Goal: Task Accomplishment & Management: Complete application form

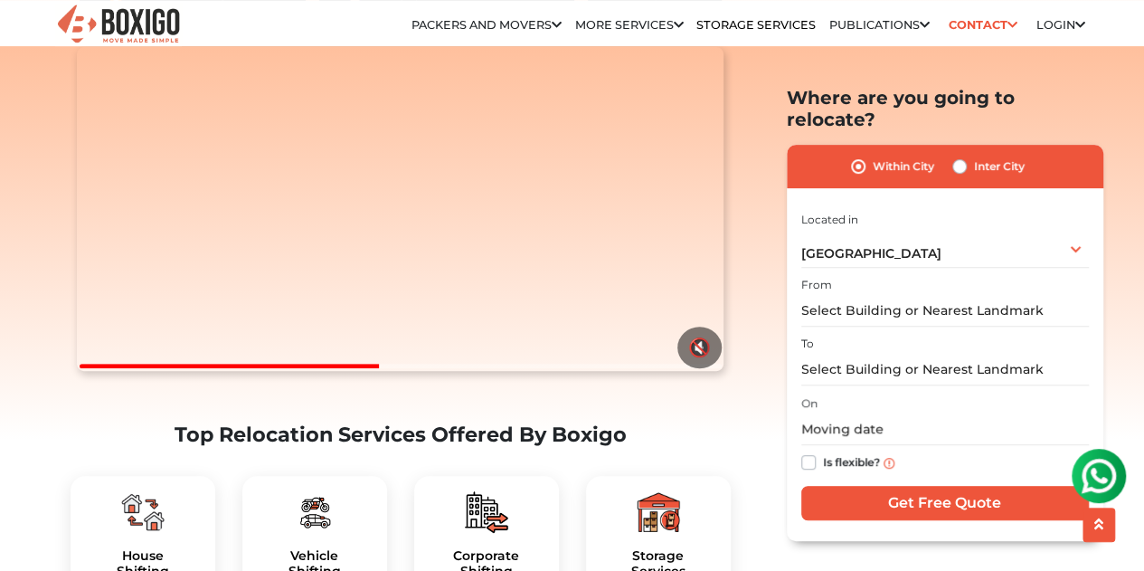
scroll to position [389, 0]
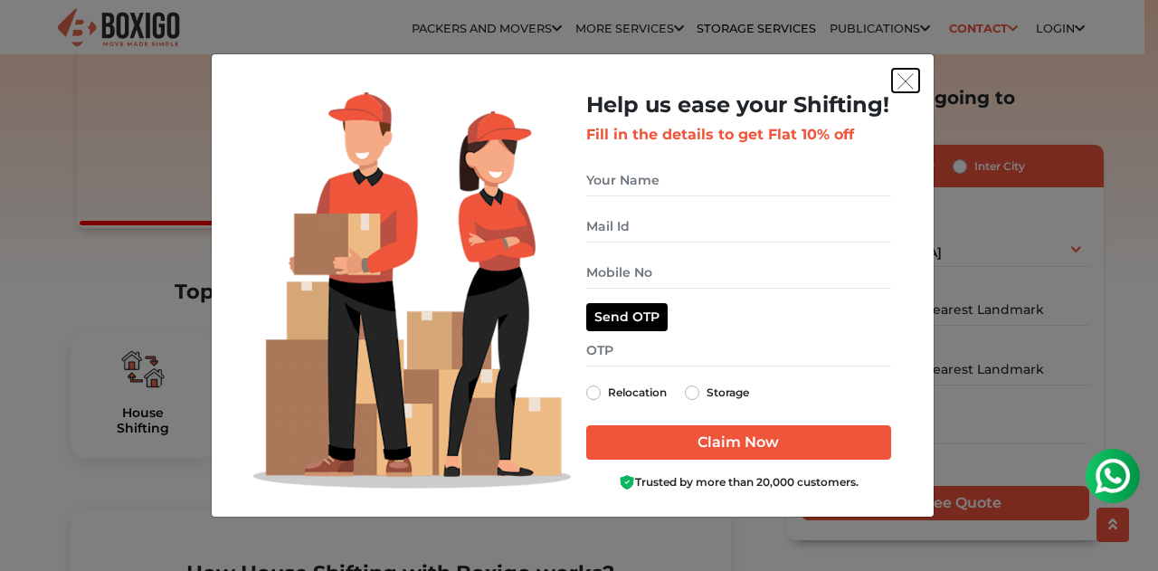
click at [903, 73] on img "get free quote dialog" at bounding box center [905, 81] width 16 height 16
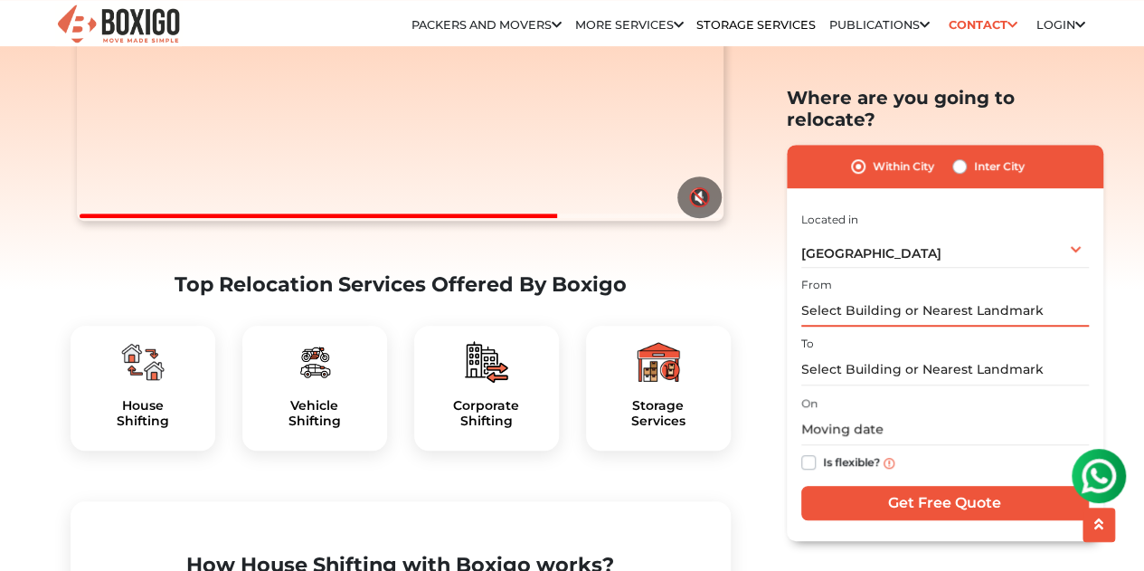
click at [854, 296] on input "text" at bounding box center [945, 311] width 288 height 32
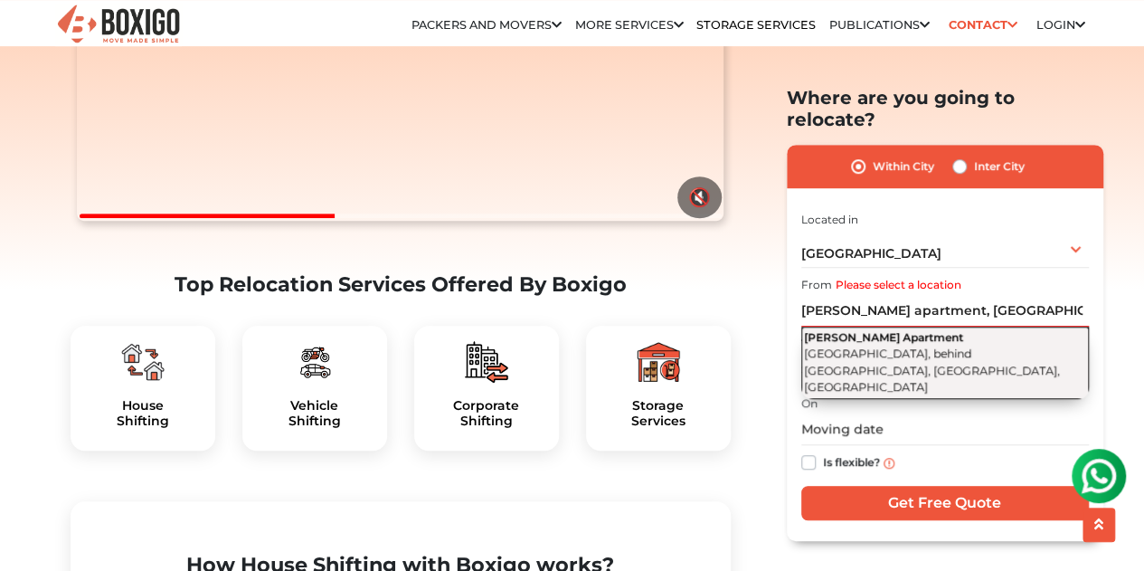
click at [1004, 346] on span "[GEOGRAPHIC_DATA], behind [GEOGRAPHIC_DATA], [GEOGRAPHIC_DATA], [GEOGRAPHIC_DAT…" at bounding box center [932, 369] width 256 height 47
type input "[PERSON_NAME][GEOGRAPHIC_DATA], [GEOGRAPHIC_DATA], behind [GEOGRAPHIC_DATA], [G…"
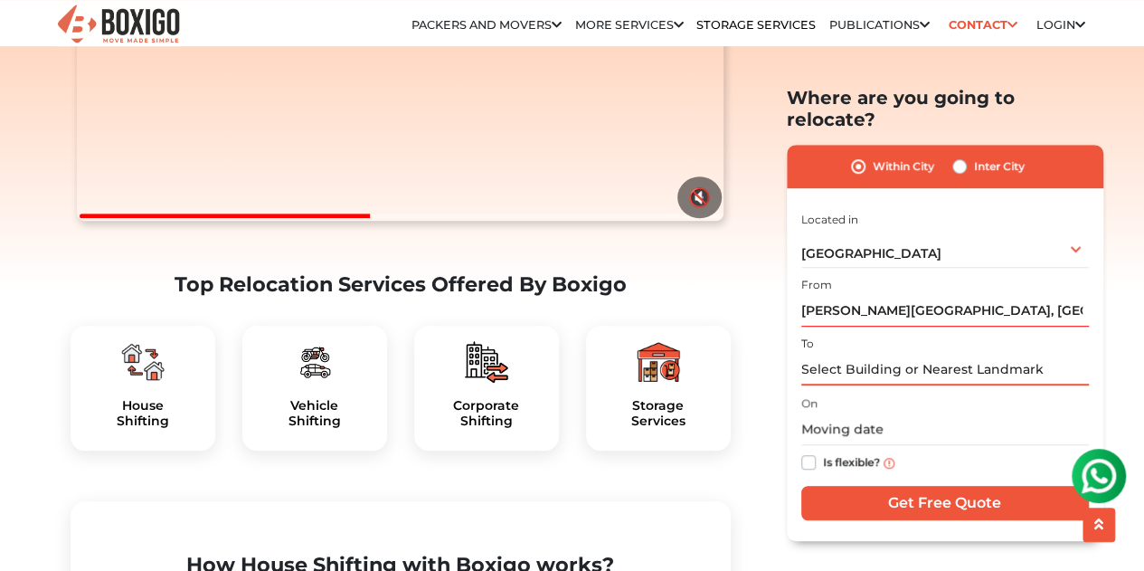
click at [910, 354] on input "text" at bounding box center [945, 370] width 288 height 32
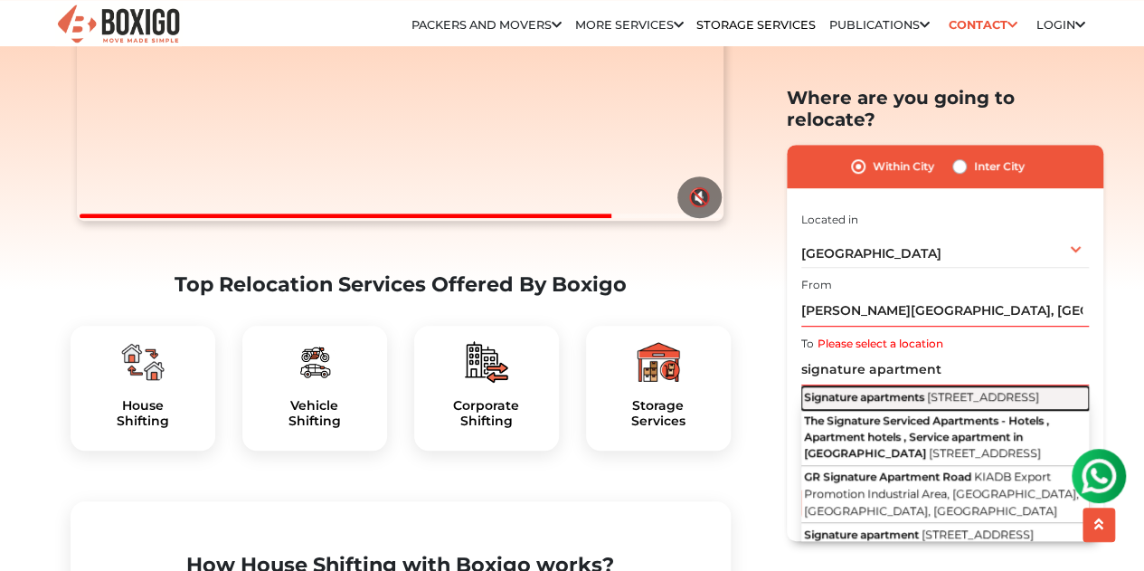
click at [1027, 390] on span "[STREET_ADDRESS]" at bounding box center [983, 397] width 112 height 14
type input "Signature apartments, [STREET_ADDRESS]"
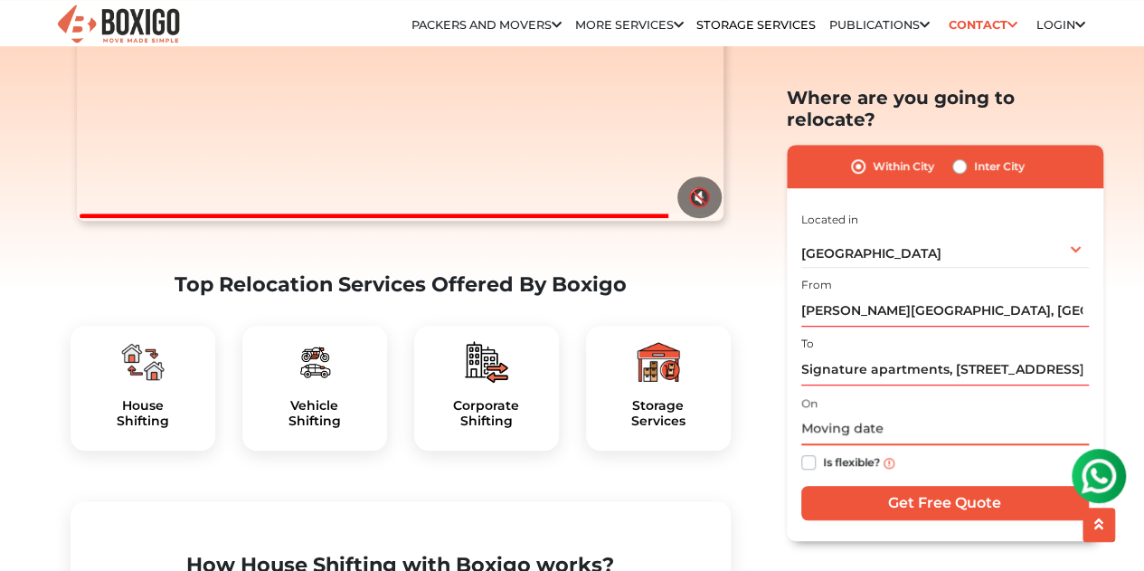
click at [832, 413] on input "text" at bounding box center [945, 429] width 288 height 32
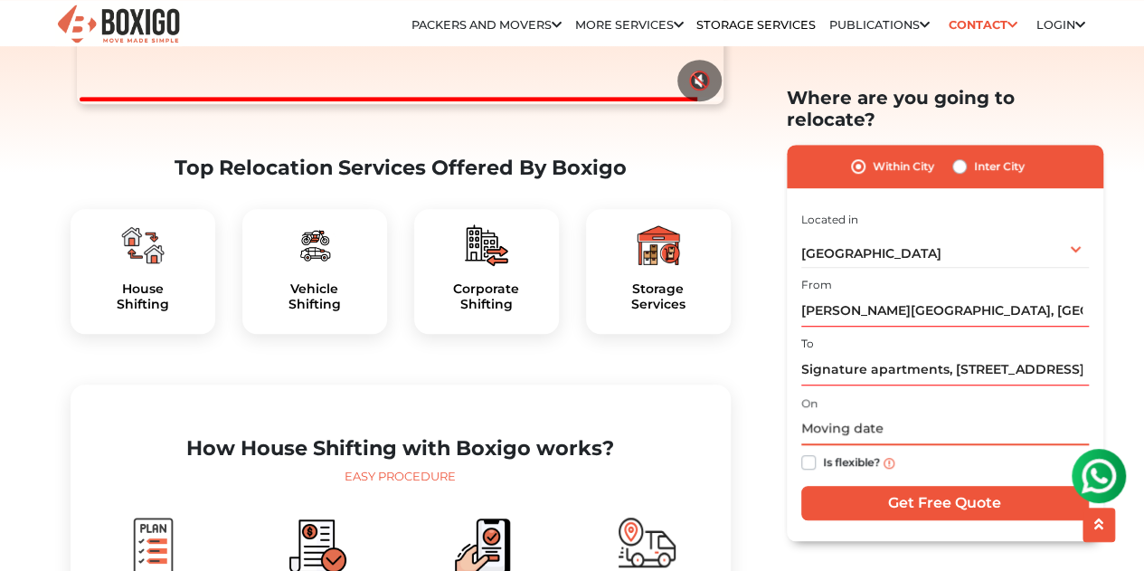
scroll to position [507, 0]
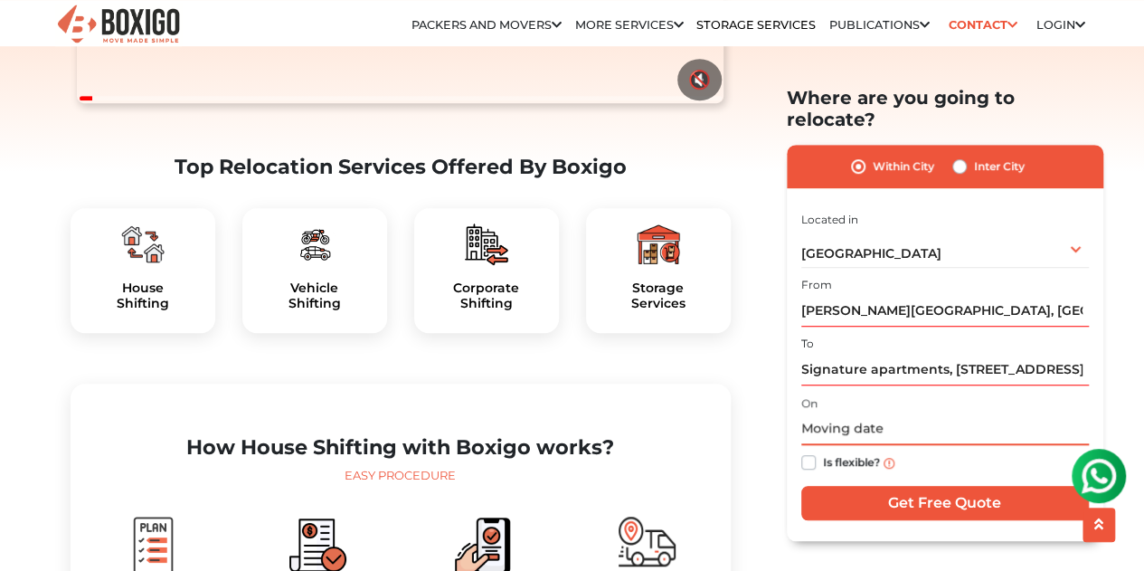
click at [894, 414] on input "text" at bounding box center [945, 429] width 288 height 32
type input "[DATE]"
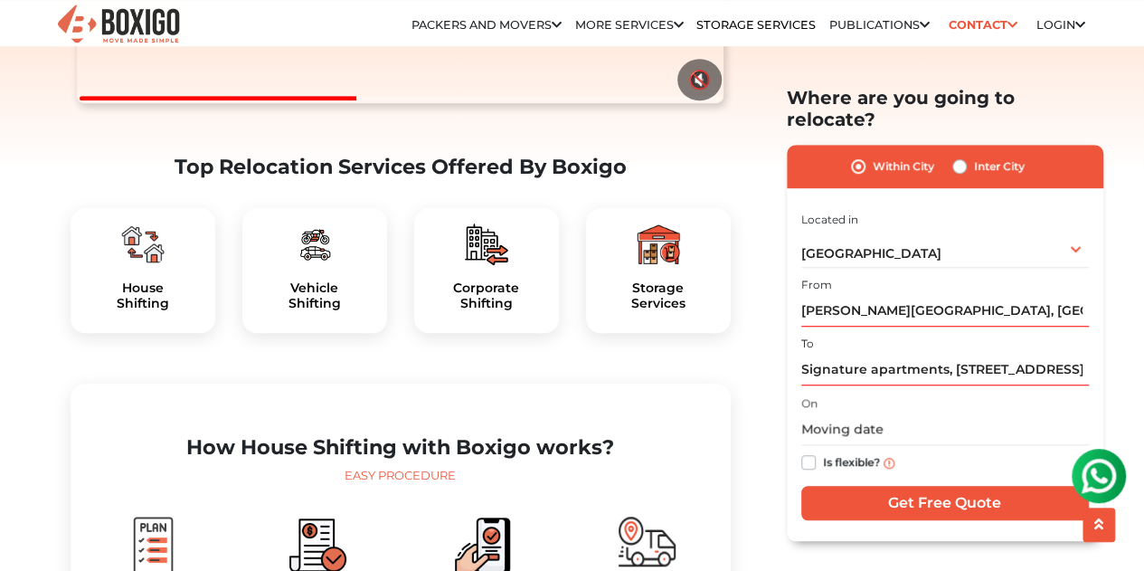
click at [823, 451] on label "Is flexible?" at bounding box center [851, 460] width 57 height 19
click at [809, 451] on input "Is flexible?" at bounding box center [808, 460] width 14 height 18
checkbox input "true"
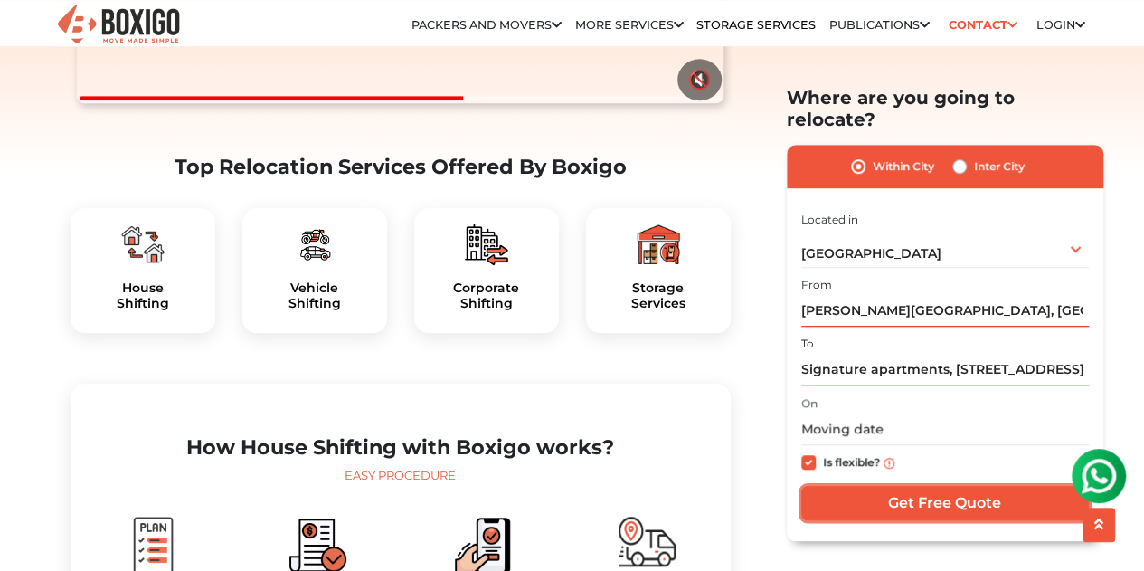
click at [924, 486] on input "Get Free Quote" at bounding box center [945, 503] width 288 height 34
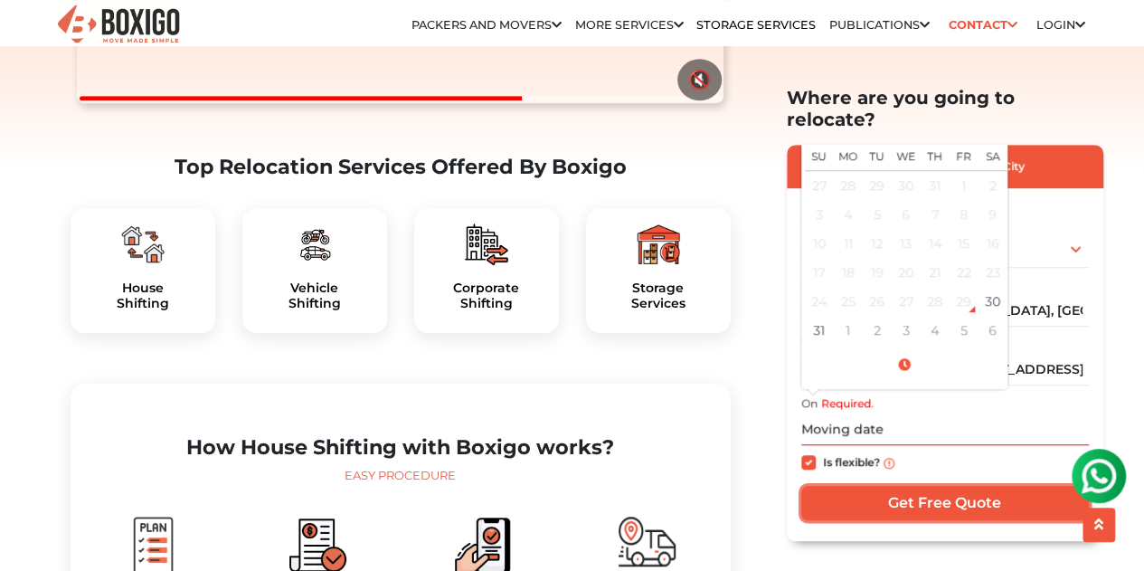
click at [937, 489] on input "Get Free Quote" at bounding box center [945, 503] width 288 height 34
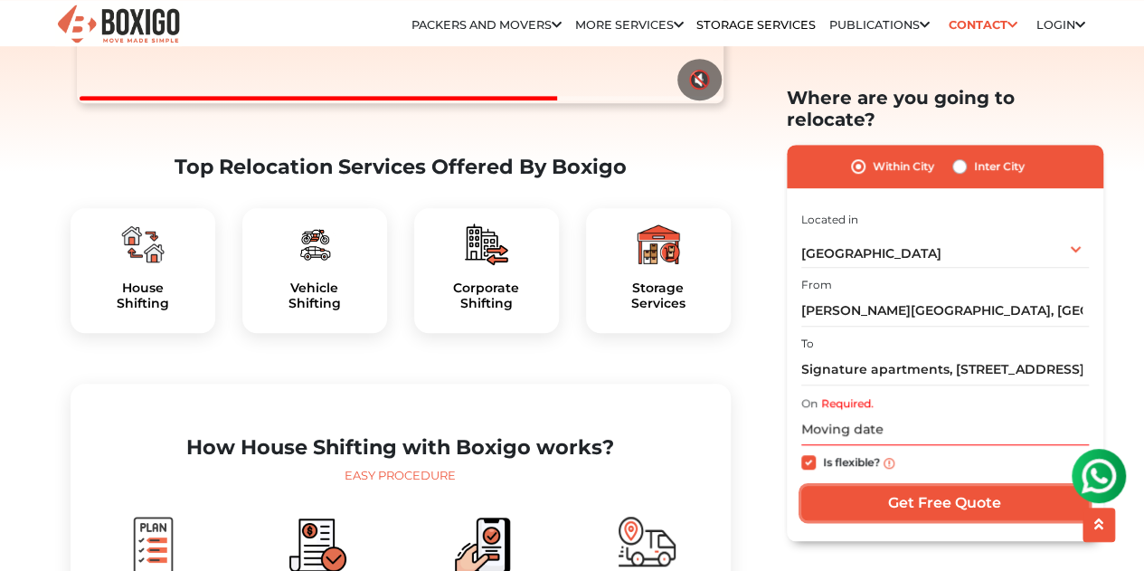
click at [875, 486] on input "Get Free Quote" at bounding box center [945, 503] width 288 height 34
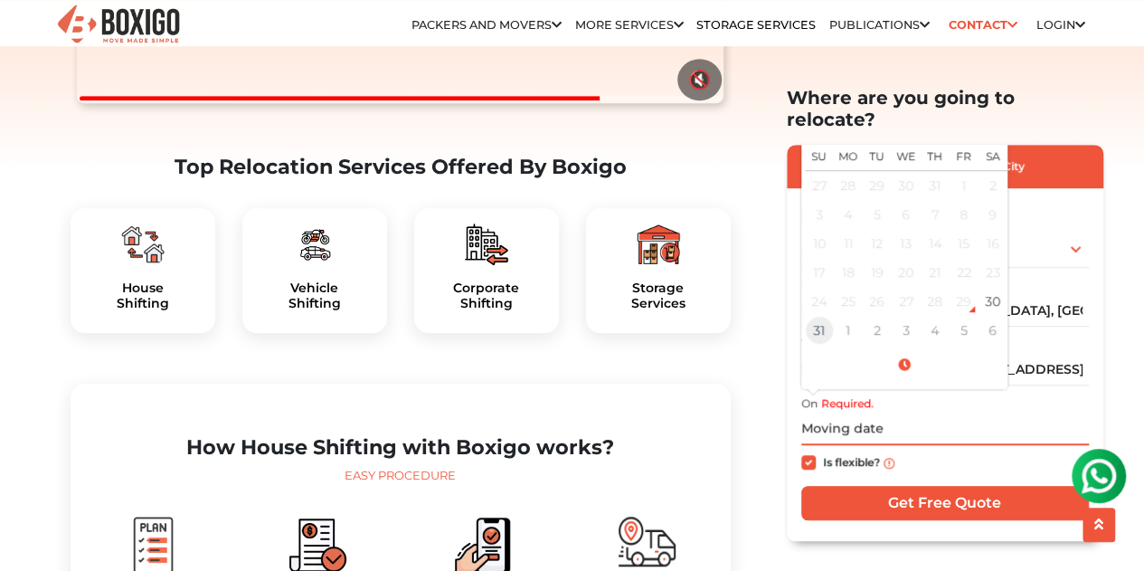
click at [816, 316] on td "31" at bounding box center [819, 330] width 29 height 29
click at [967, 413] on input "[DATE] 12:00 AM" at bounding box center [945, 429] width 288 height 32
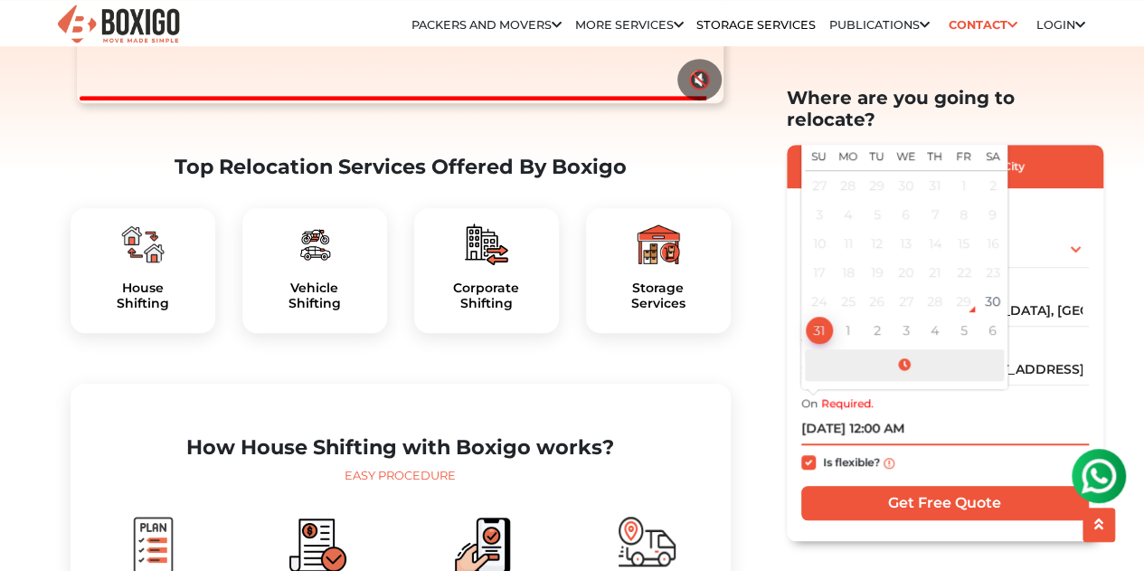
click at [908, 349] on span at bounding box center [904, 365] width 199 height 32
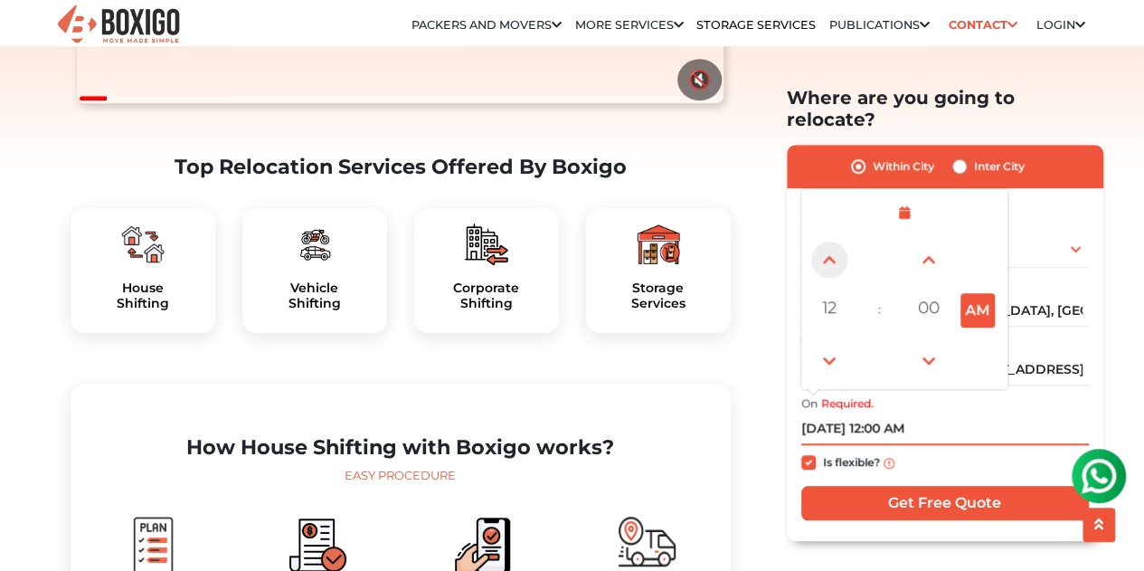
click at [831, 243] on span at bounding box center [829, 259] width 36 height 36
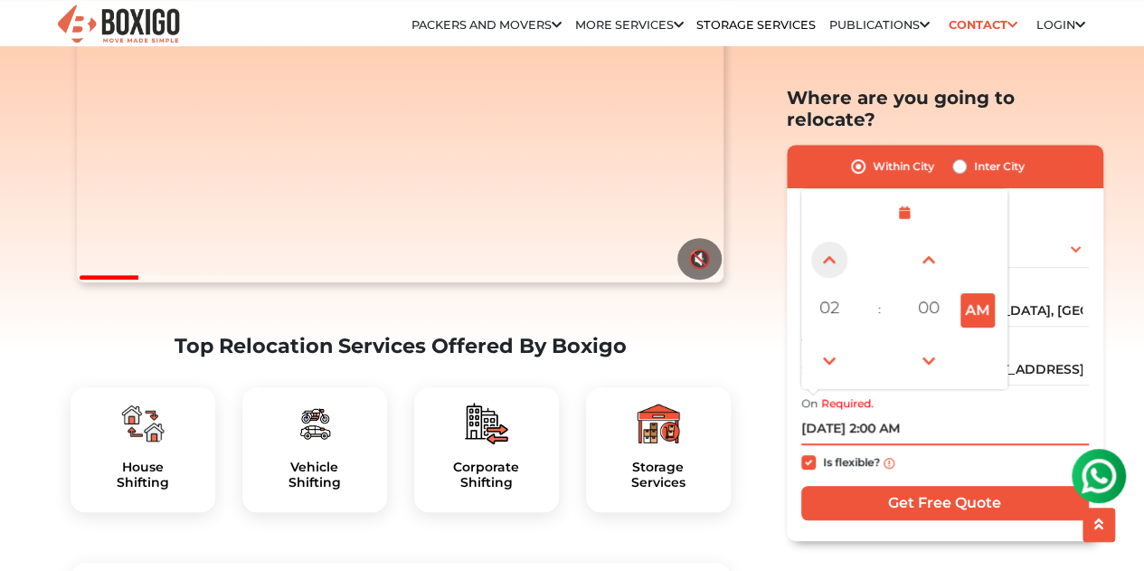
click at [831, 243] on span at bounding box center [829, 259] width 36 height 36
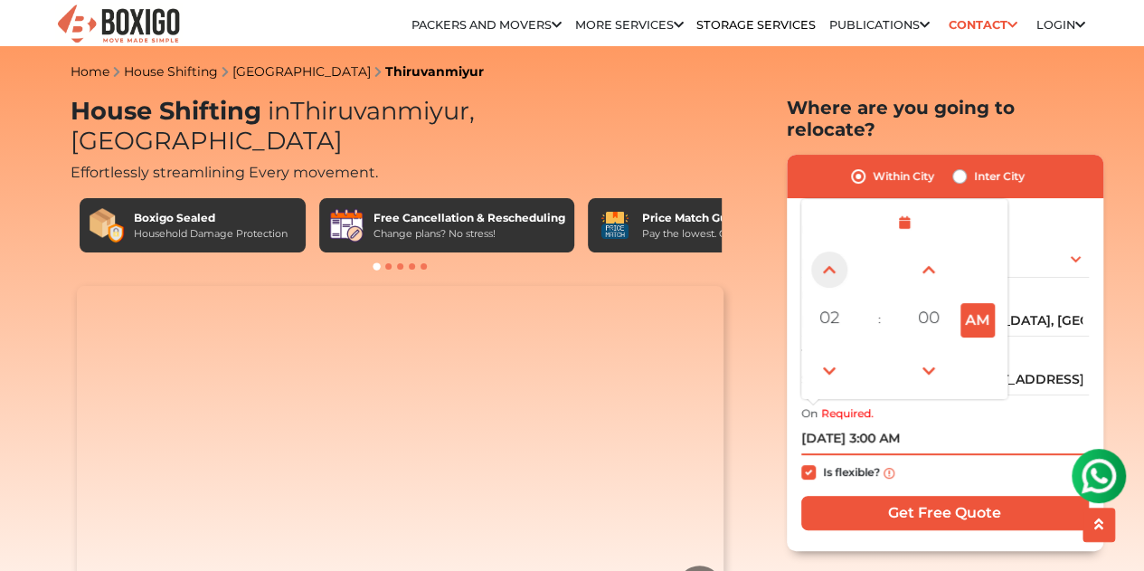
click at [831, 251] on span at bounding box center [829, 269] width 36 height 36
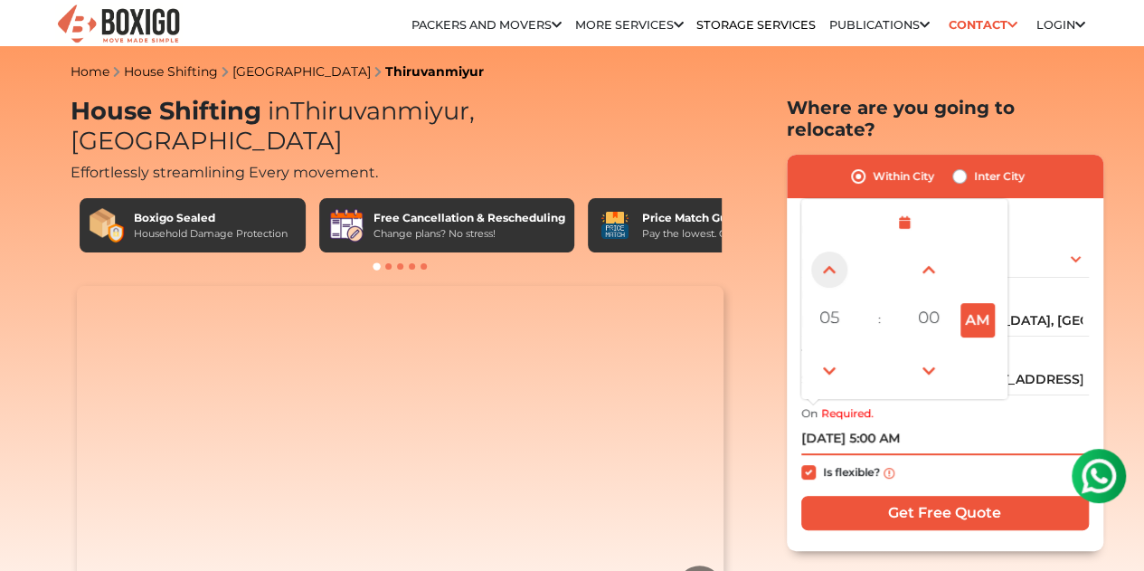
click at [831, 251] on span at bounding box center [829, 269] width 36 height 36
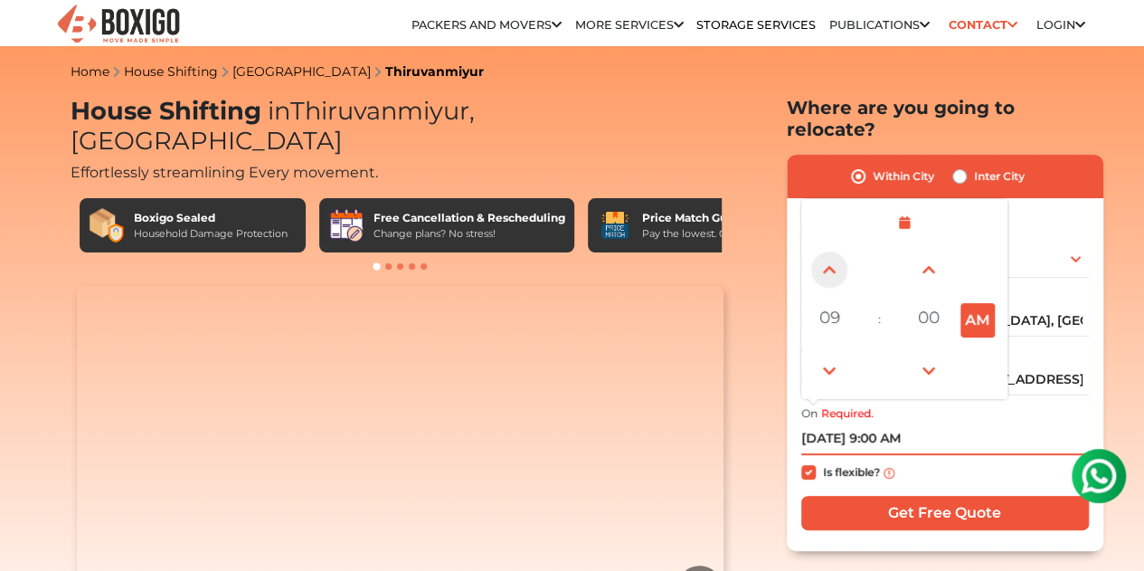
click at [831, 251] on span at bounding box center [829, 269] width 36 height 36
click at [833, 358] on span at bounding box center [829, 371] width 36 height 36
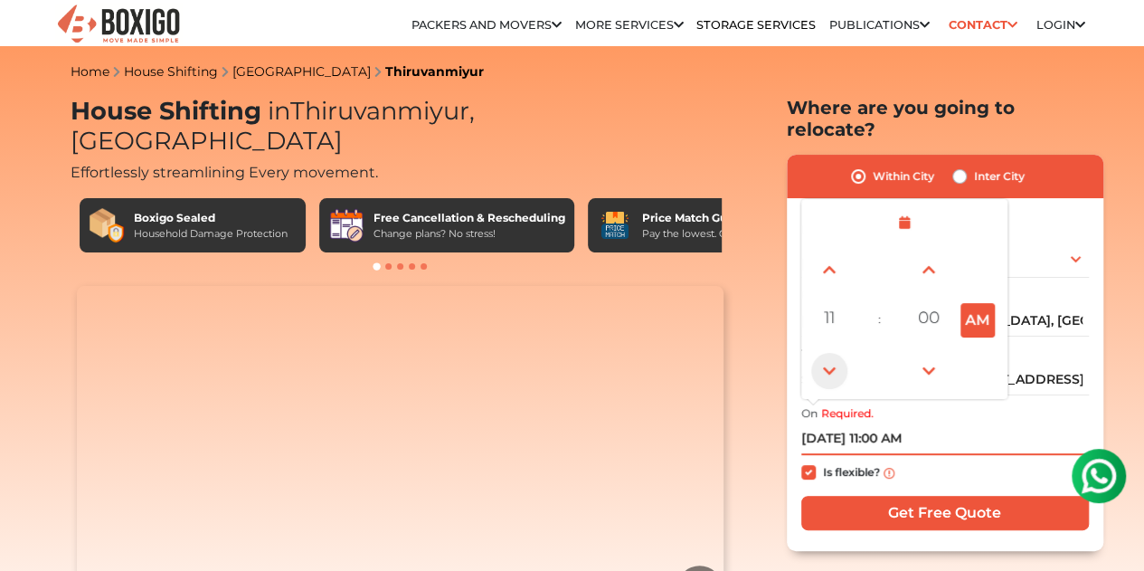
click at [833, 358] on span at bounding box center [829, 371] width 36 height 36
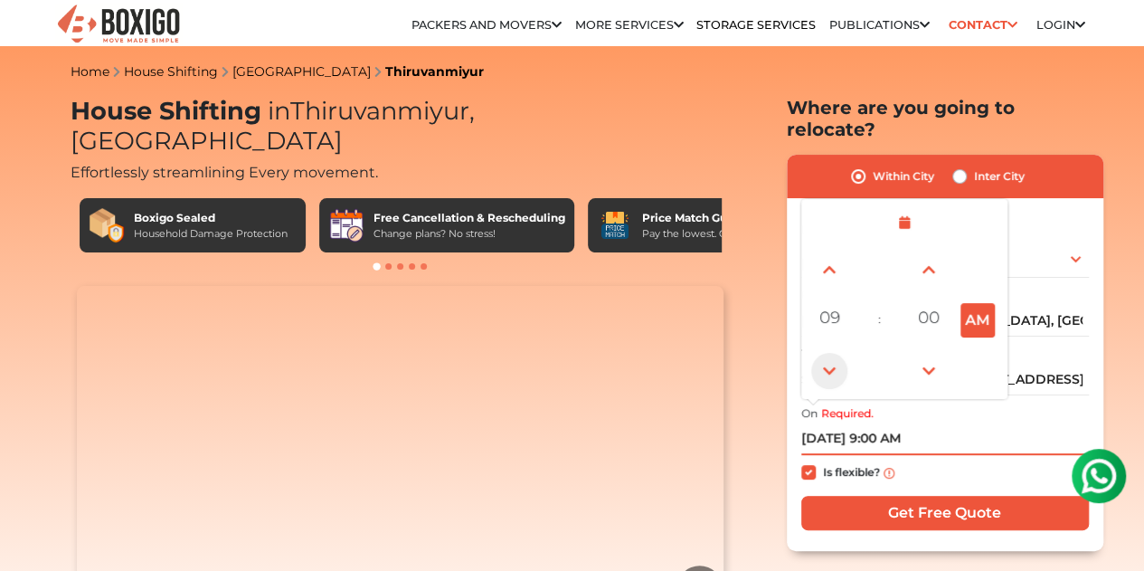
type input "[DATE] 8:00 AM"
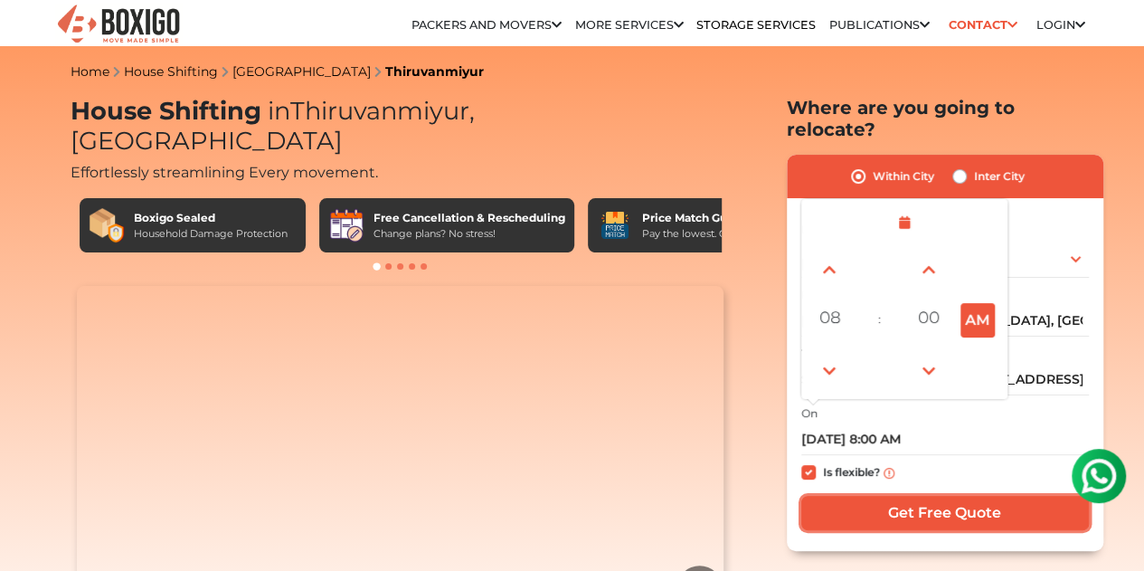
click at [907, 498] on input "Get Free Quote" at bounding box center [945, 513] width 288 height 34
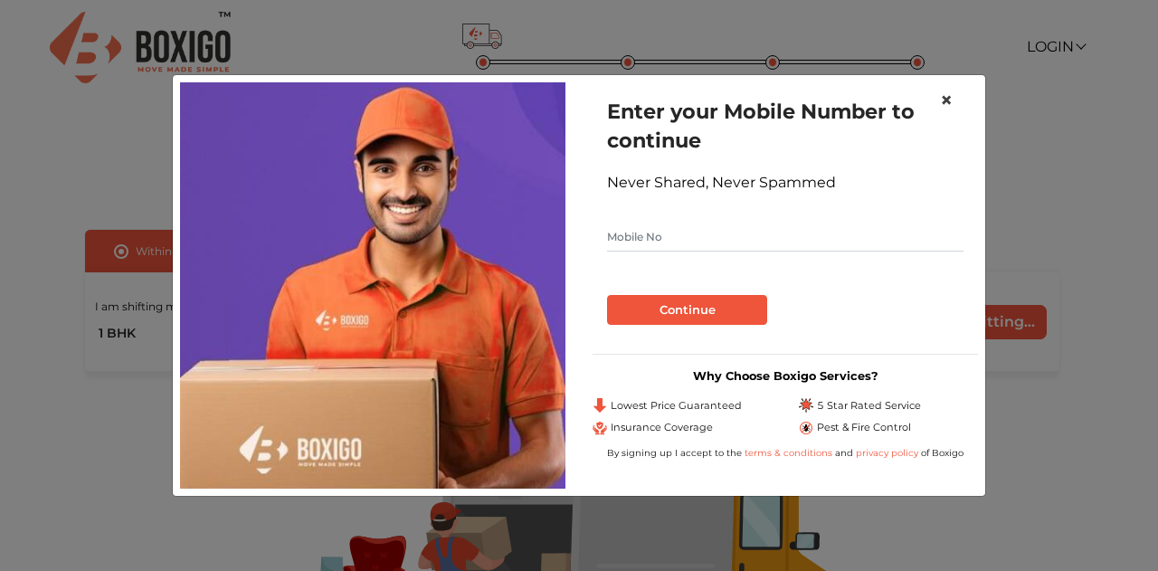
click at [944, 102] on span "×" at bounding box center [946, 100] width 13 height 26
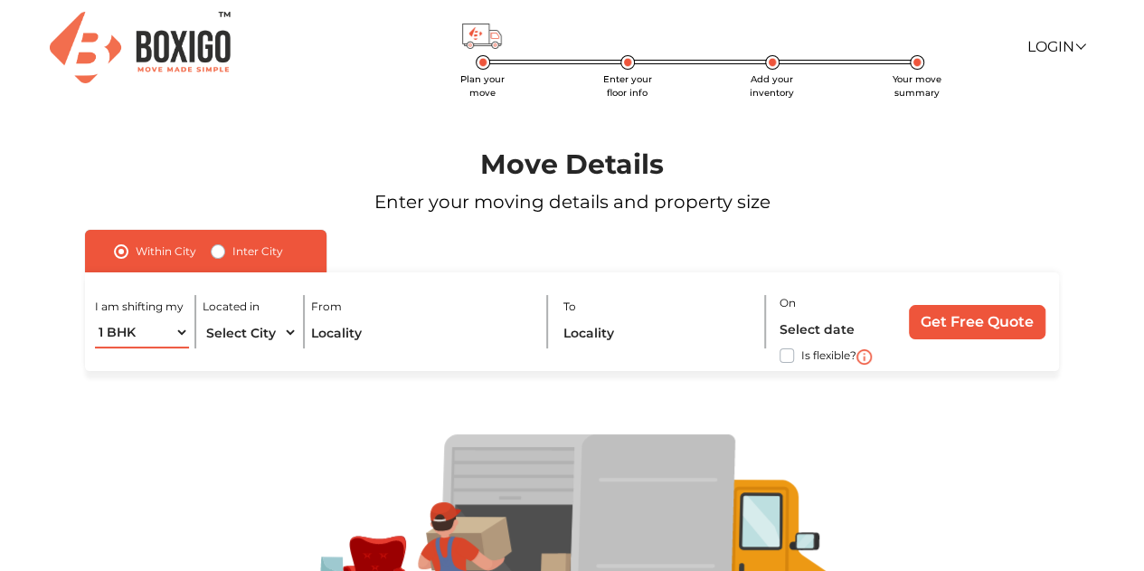
click at [172, 336] on select "1 BHK 2 BHK 3 BHK 3 + BHK FEW ITEMS" at bounding box center [142, 333] width 94 height 32
select select "FEW ITEMS"
click at [95, 317] on select "1 BHK 2 BHK 3 BHK 3 + BHK FEW ITEMS" at bounding box center [142, 333] width 94 height 32
click at [273, 334] on select "Select City Bangalore Bengaluru Bhopal Bhubaneswar Chennai Coimbatore Cuttack D…" at bounding box center [250, 333] width 94 height 32
select select "[GEOGRAPHIC_DATA]"
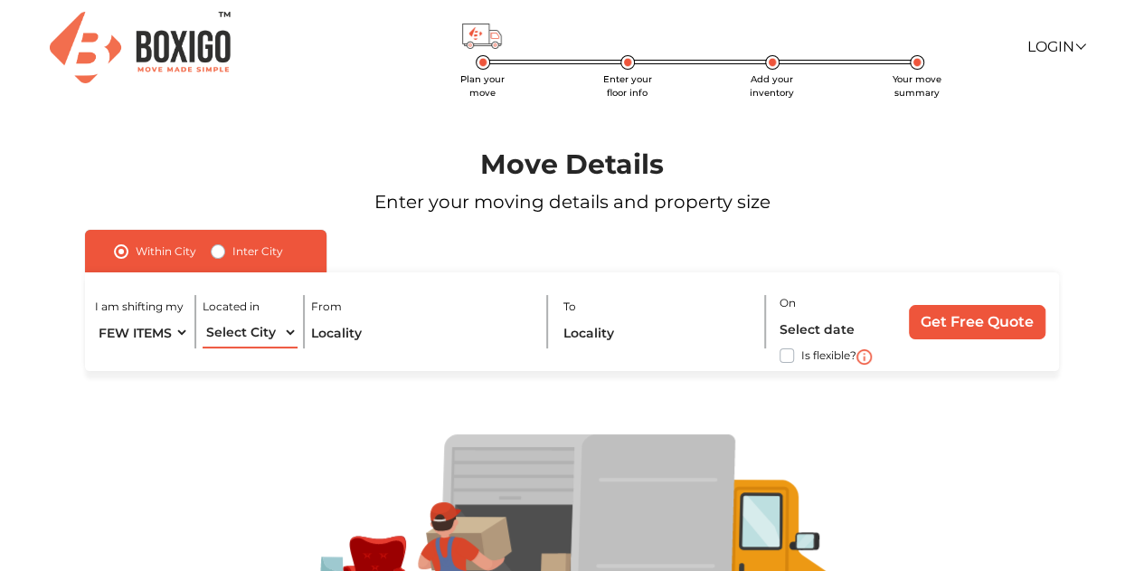
click at [203, 317] on select "Select City Bangalore Bengaluru Bhopal Bhubaneswar Chennai Coimbatore Cuttack D…" at bounding box center [250, 333] width 94 height 32
click at [340, 330] on input "text" at bounding box center [422, 333] width 222 height 32
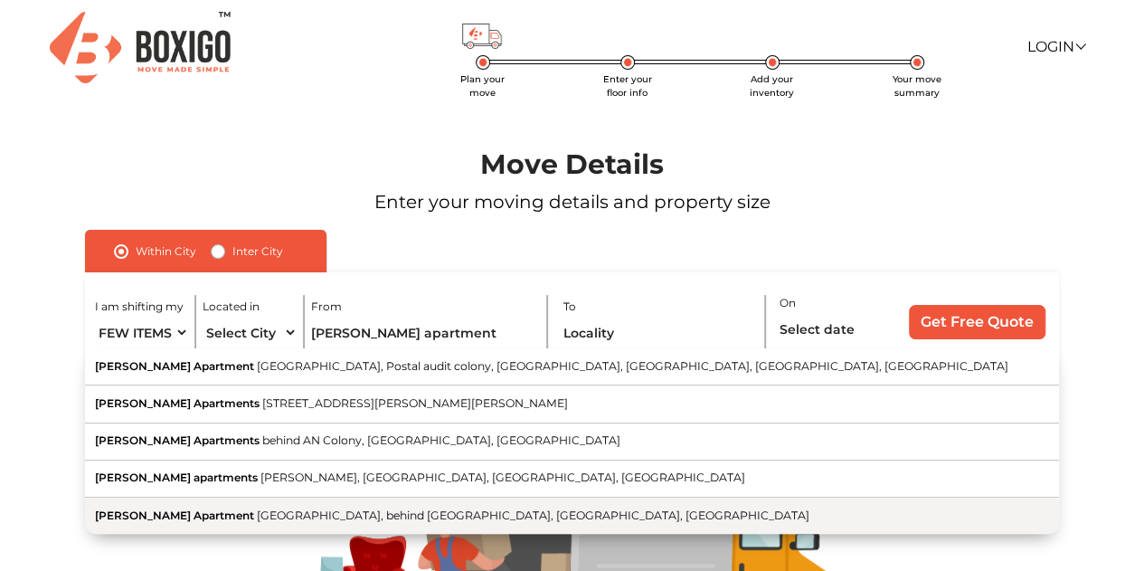
click at [346, 511] on span "[GEOGRAPHIC_DATA], behind [GEOGRAPHIC_DATA], [GEOGRAPHIC_DATA], [GEOGRAPHIC_DAT…" at bounding box center [533, 515] width 553 height 14
type input "[PERSON_NAME][GEOGRAPHIC_DATA], [GEOGRAPHIC_DATA], behind [GEOGRAPHIC_DATA], [G…"
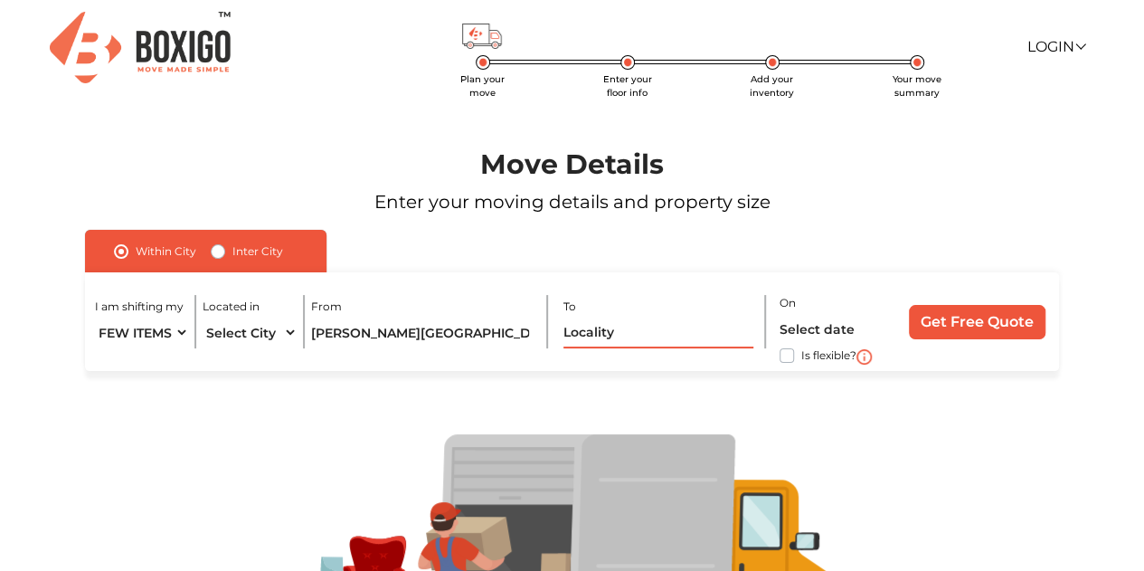
click at [642, 337] on input "text" at bounding box center [658, 333] width 191 height 32
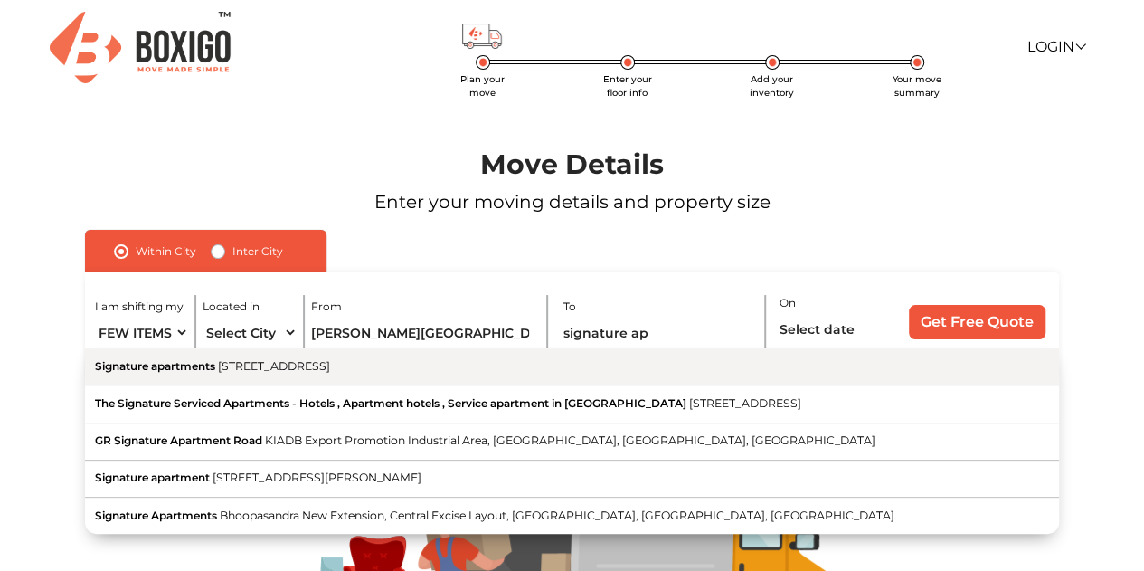
click at [330, 367] on span "[STREET_ADDRESS]" at bounding box center [274, 366] width 112 height 14
type input "Signature apartments, [STREET_ADDRESS]"
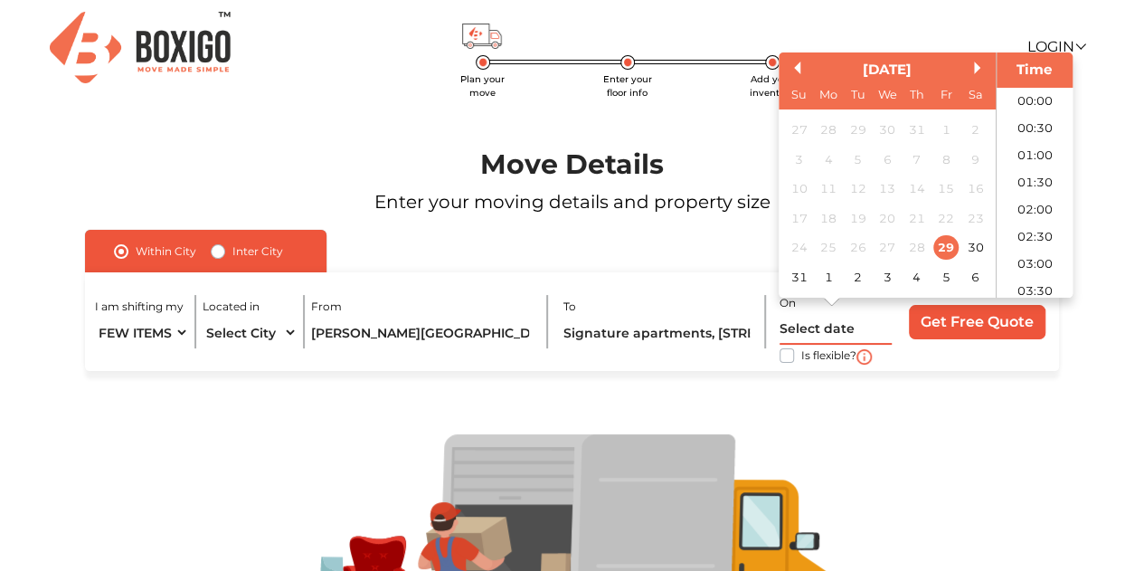
click at [831, 328] on input "text" at bounding box center [836, 329] width 112 height 32
click at [794, 274] on div "31" at bounding box center [799, 277] width 24 height 24
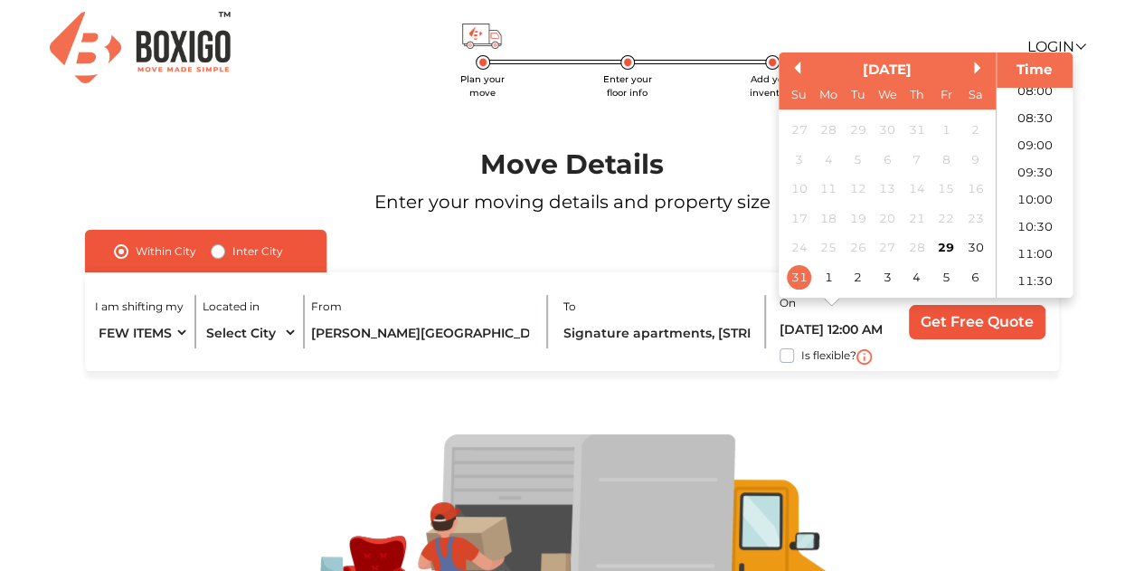
scroll to position [434, 0]
click at [1029, 99] on li "08:00" at bounding box center [1035, 101] width 77 height 27
type input "31/08/2025 8:00 AM"
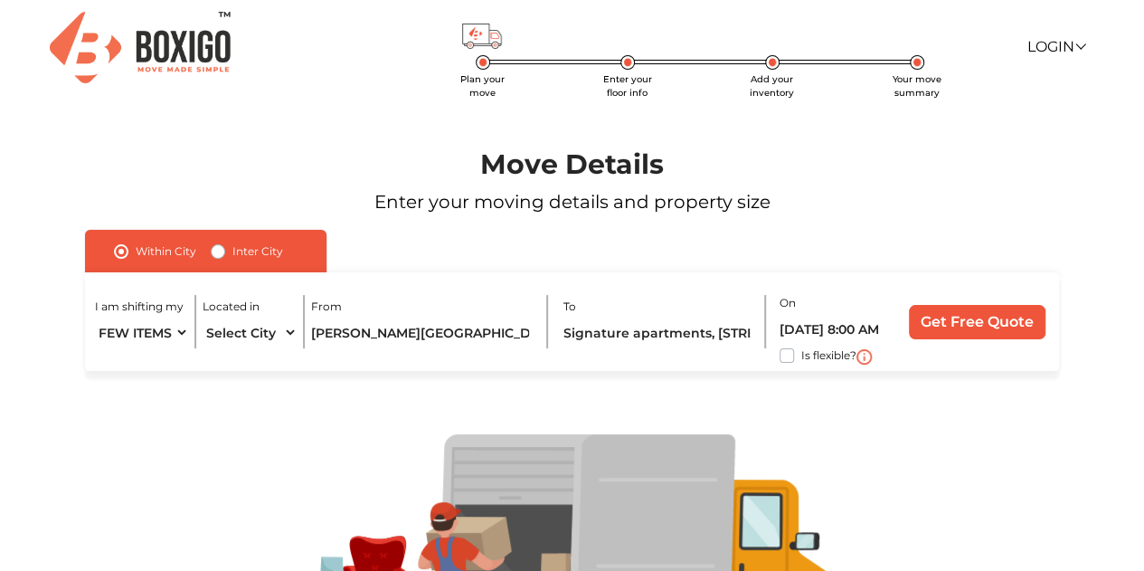
click at [801, 361] on label "Is flexible?" at bounding box center [828, 354] width 55 height 19
click at [99, 361] on input "Is flexible?" at bounding box center [92, 354] width 14 height 18
checkbox input "true"
click at [981, 320] on input "Get Free Quote" at bounding box center [977, 322] width 137 height 34
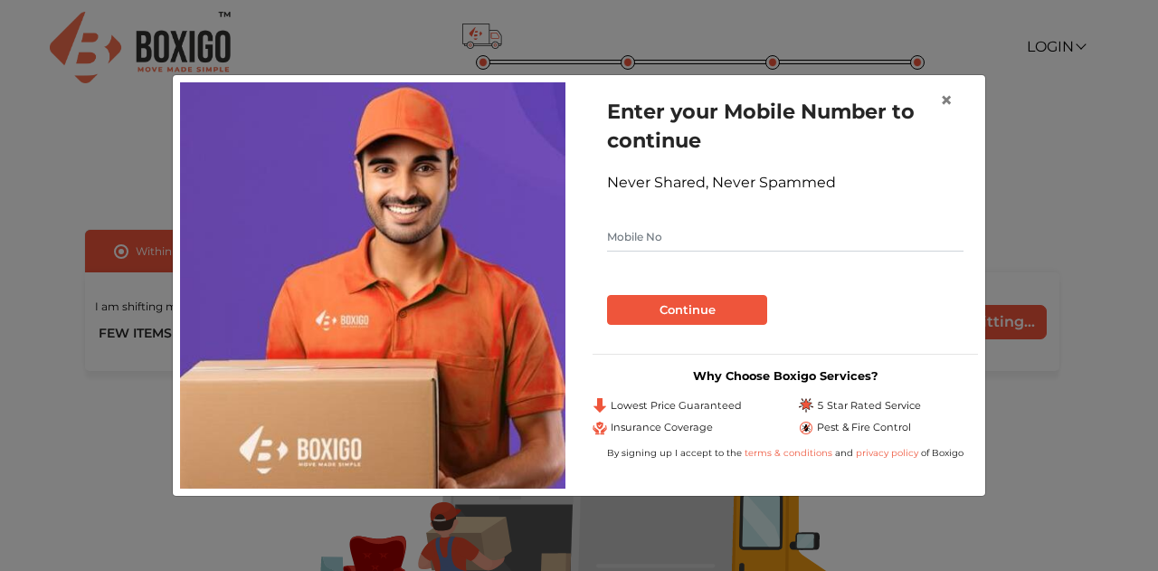
click at [734, 249] on input "text" at bounding box center [785, 236] width 356 height 29
type input "9884185354"
click at [676, 318] on button "Continue" at bounding box center [687, 310] width 160 height 31
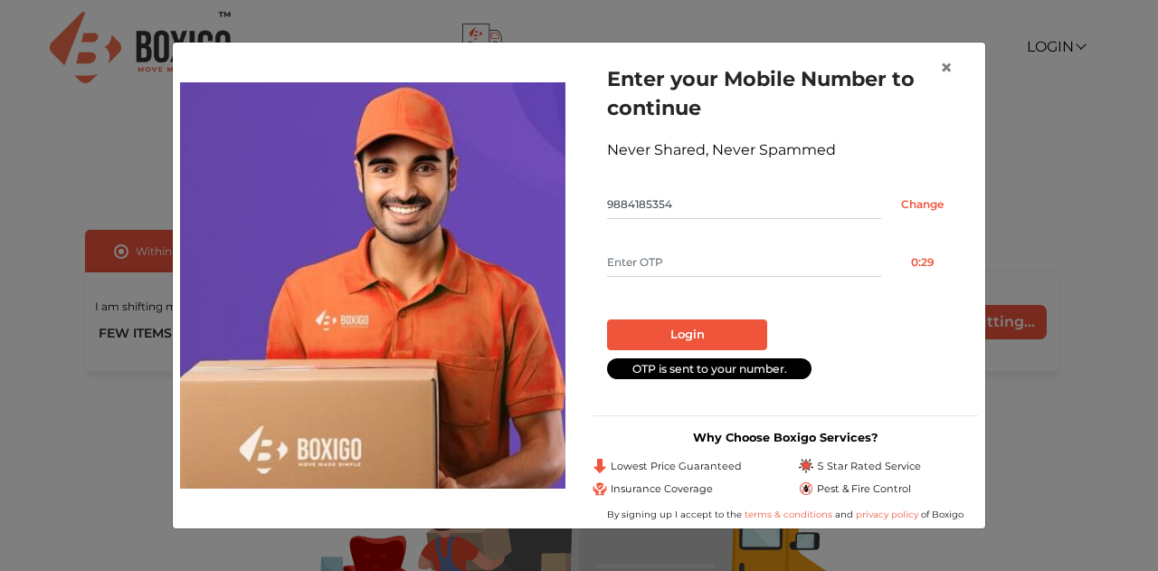
click at [723, 269] on input "text" at bounding box center [744, 262] width 274 height 29
type input "3289"
click at [690, 334] on button "Login" at bounding box center [687, 334] width 160 height 31
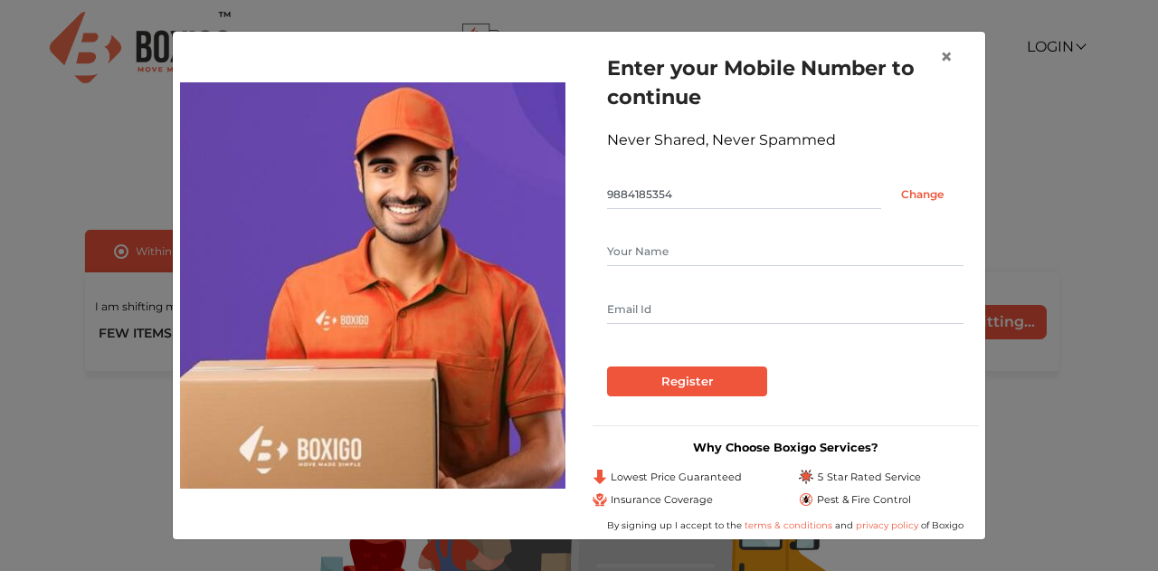
click at [718, 252] on input "text" at bounding box center [785, 251] width 356 height 29
type input "Kumar"
click at [644, 307] on input "text" at bounding box center [785, 309] width 356 height 29
type input "nkrone1188@gmail.com"
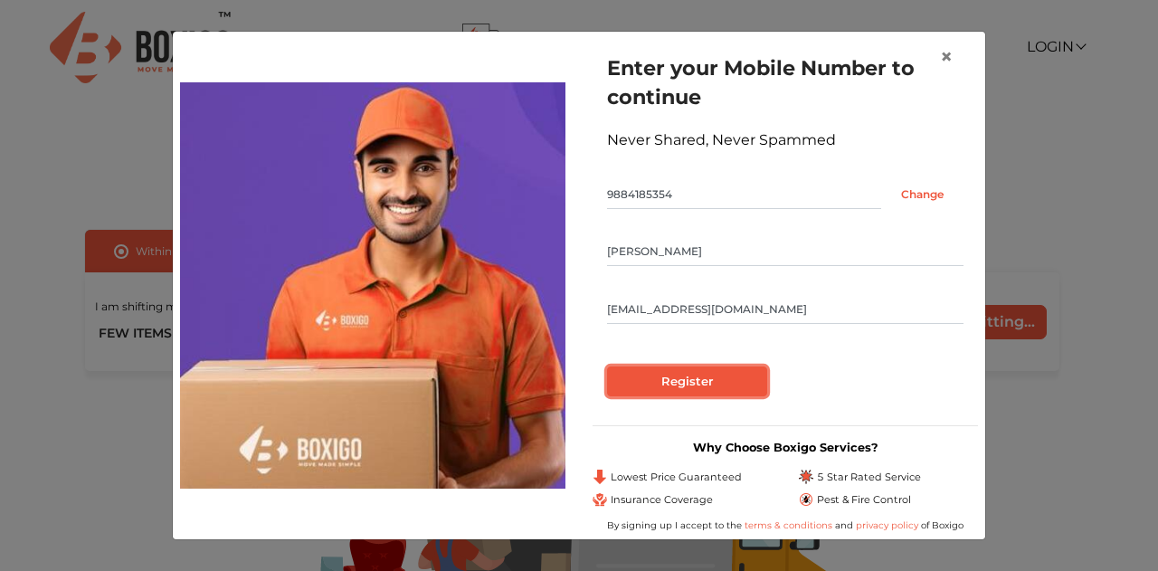
click at [637, 386] on input "Register" at bounding box center [687, 381] width 160 height 31
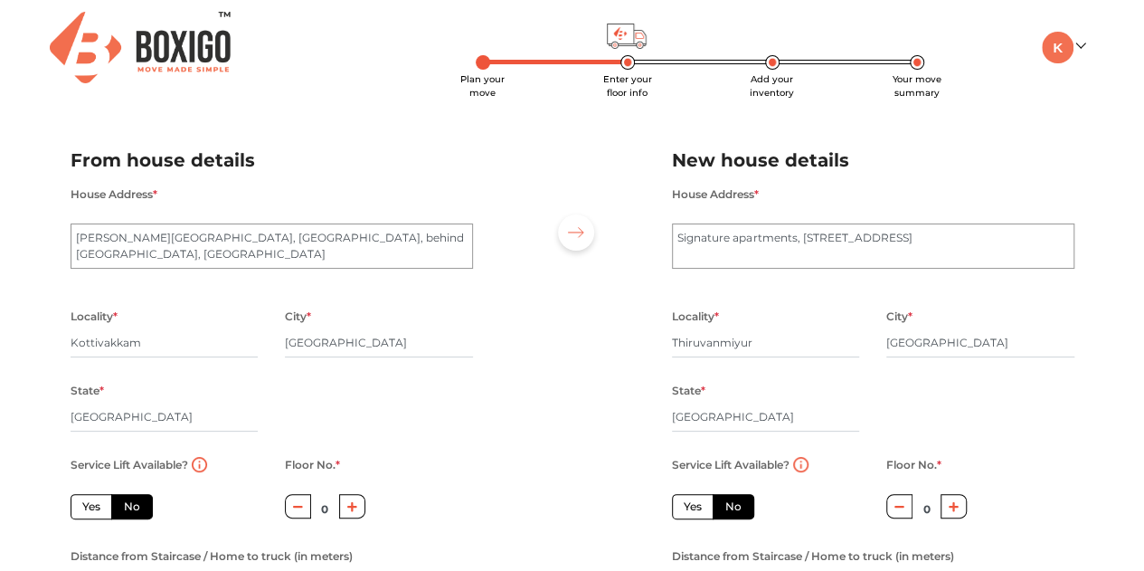
scroll to position [95, 0]
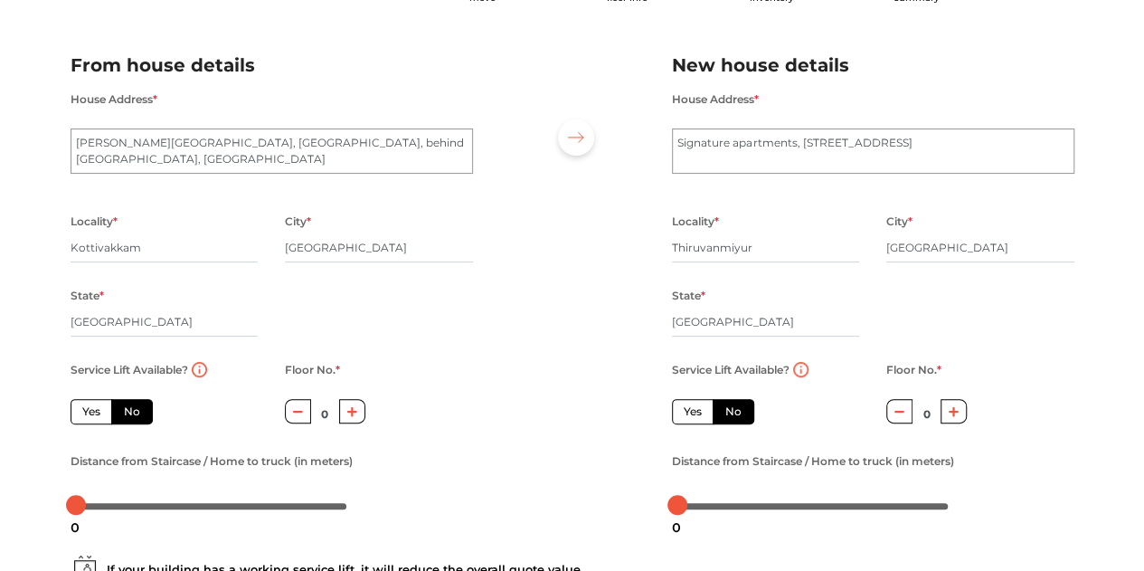
click at [360, 410] on button "button" at bounding box center [352, 411] width 26 height 24
type input "2"
click at [953, 413] on icon "button" at bounding box center [954, 411] width 10 height 10
type input "1"
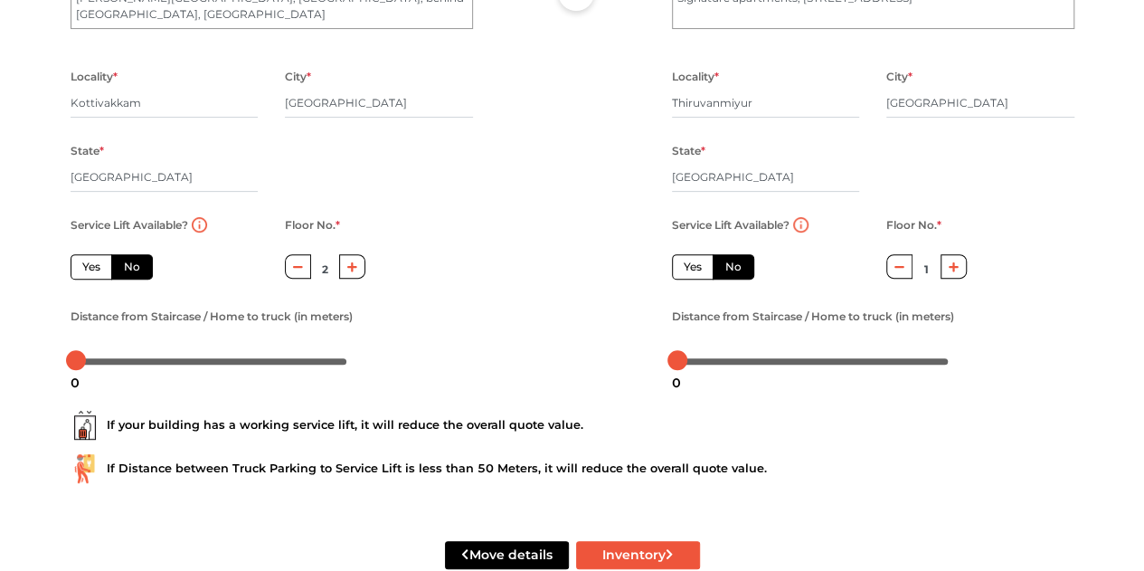
scroll to position [273, 0]
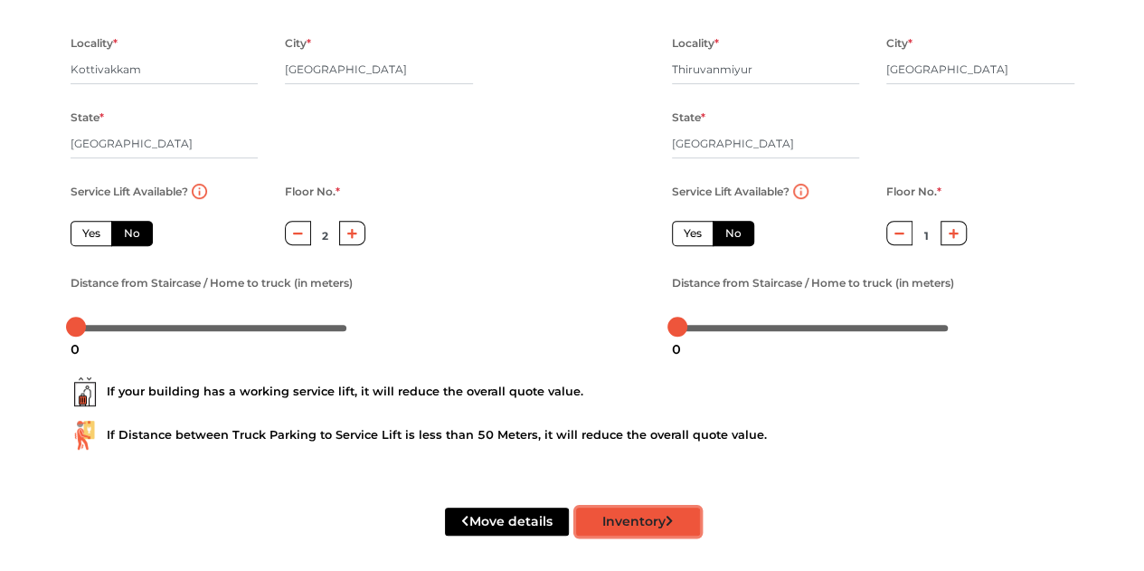
click at [666, 526] on button "Inventory" at bounding box center [638, 521] width 124 height 28
radio input "true"
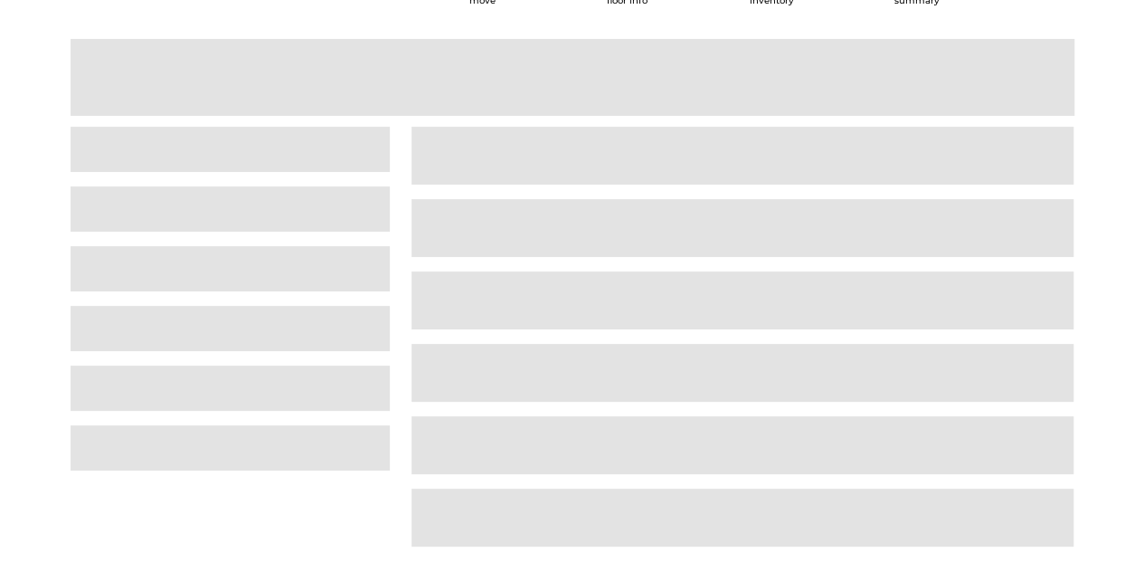
scroll to position [45, 0]
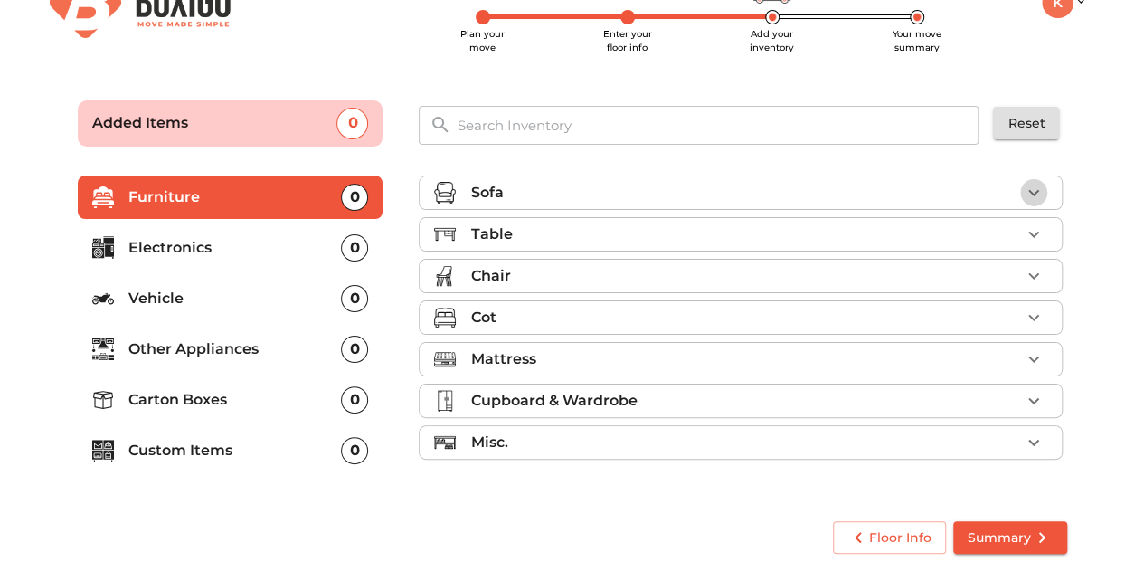
click at [1034, 183] on icon "button" at bounding box center [1034, 193] width 22 height 22
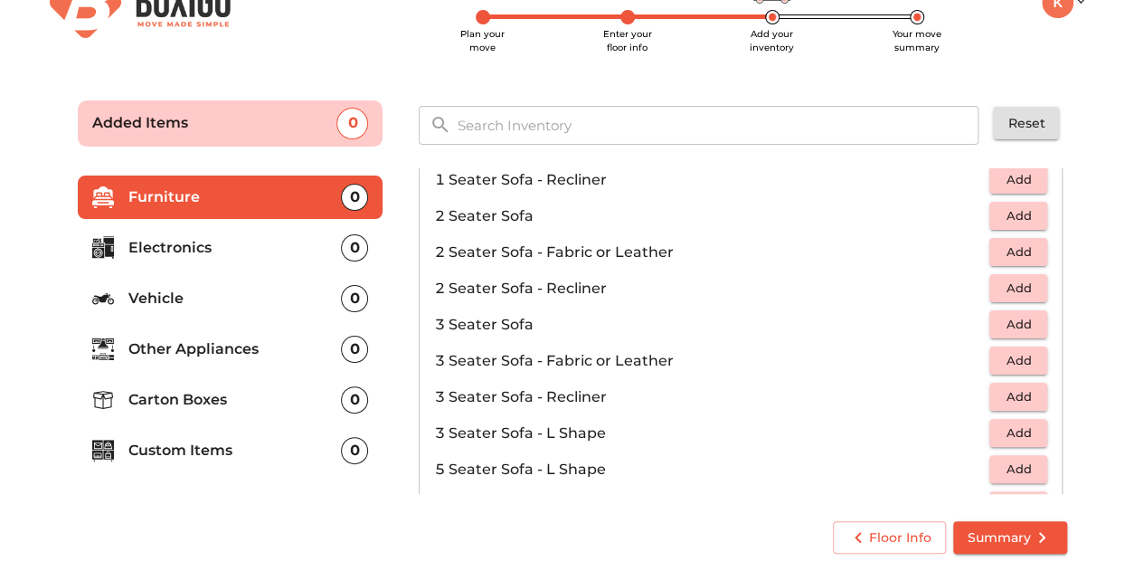
scroll to position [131, 0]
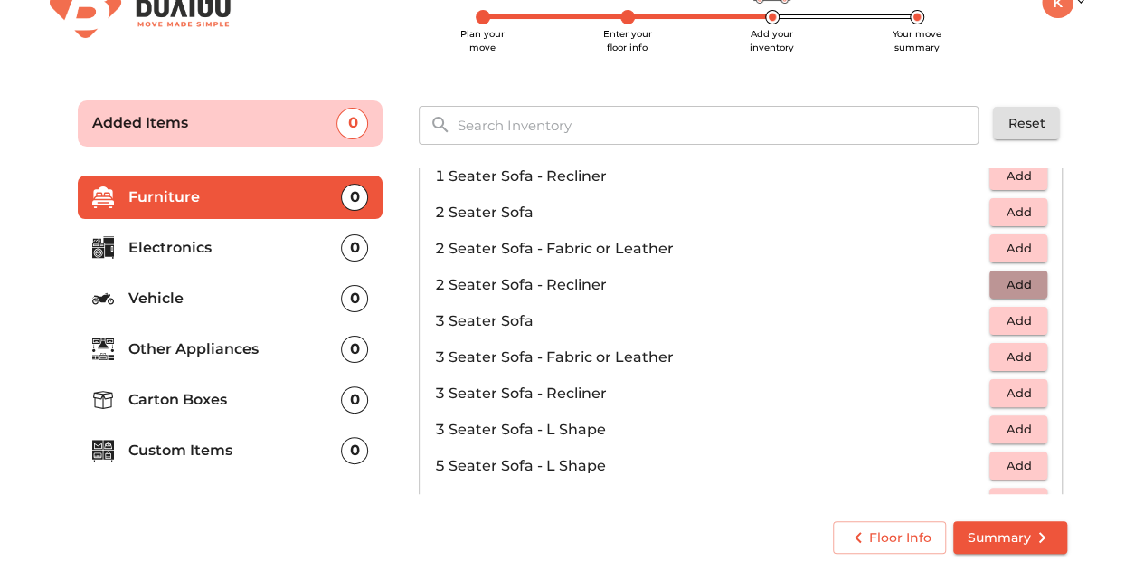
click at [1016, 279] on span "Add" at bounding box center [1019, 284] width 40 height 21
click at [1033, 278] on icon "button" at bounding box center [1034, 285] width 22 height 22
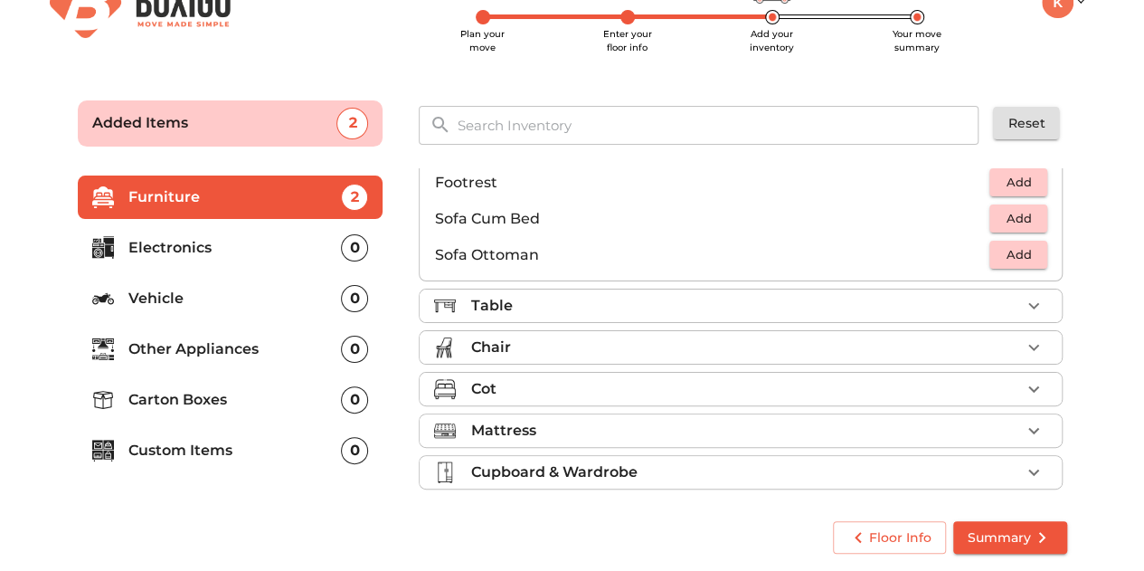
scroll to position [534, 0]
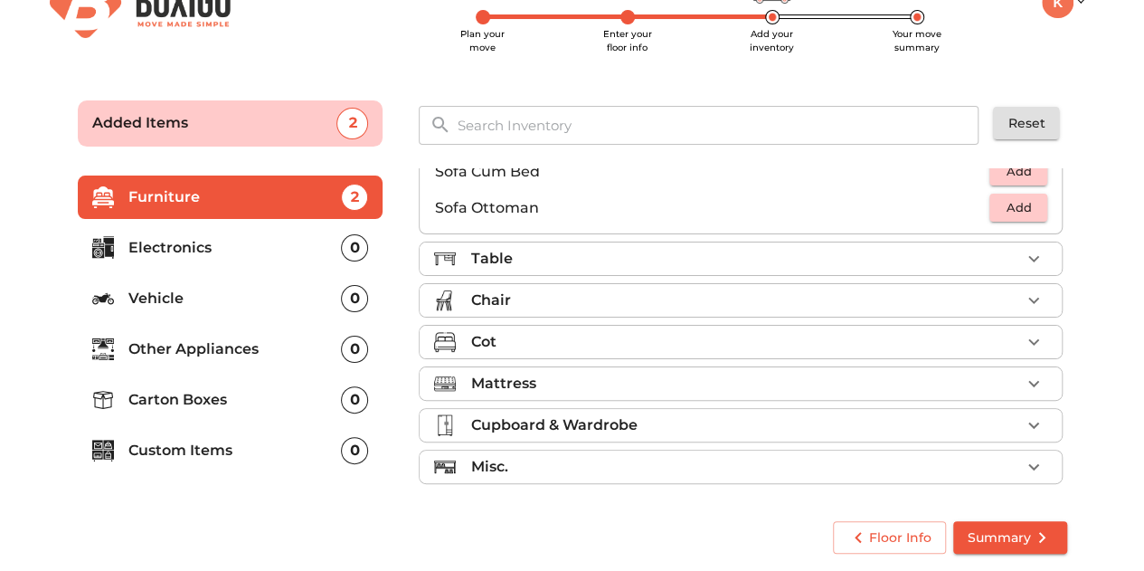
click at [796, 251] on div "Table" at bounding box center [745, 259] width 550 height 22
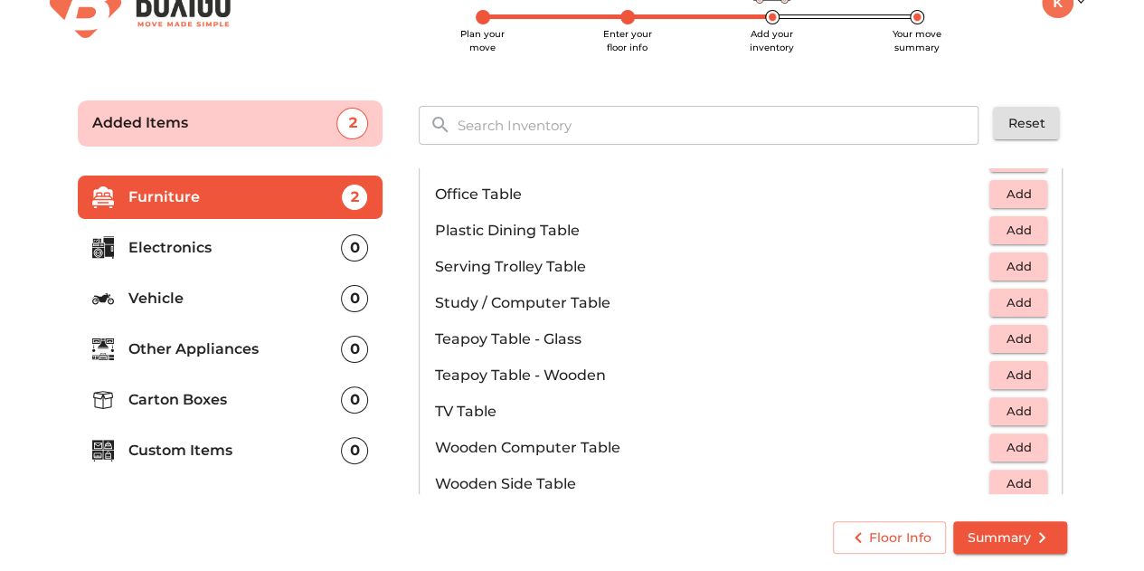
scroll to position [952, 0]
click at [1011, 290] on span "Add" at bounding box center [1019, 300] width 40 height 21
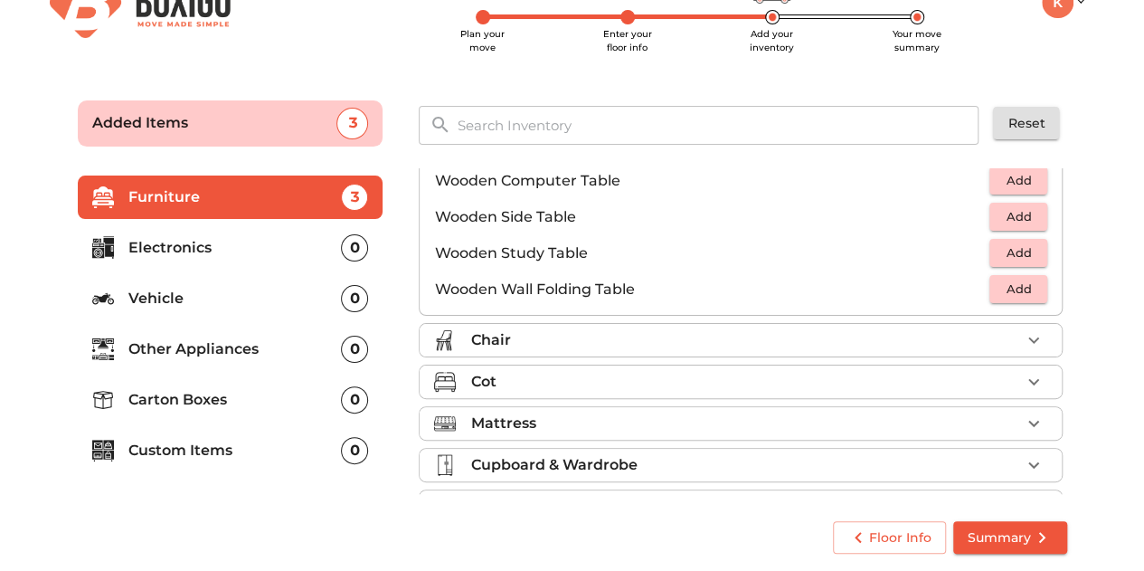
scroll to position [1218, 0]
click at [799, 337] on div "Chair" at bounding box center [745, 339] width 550 height 22
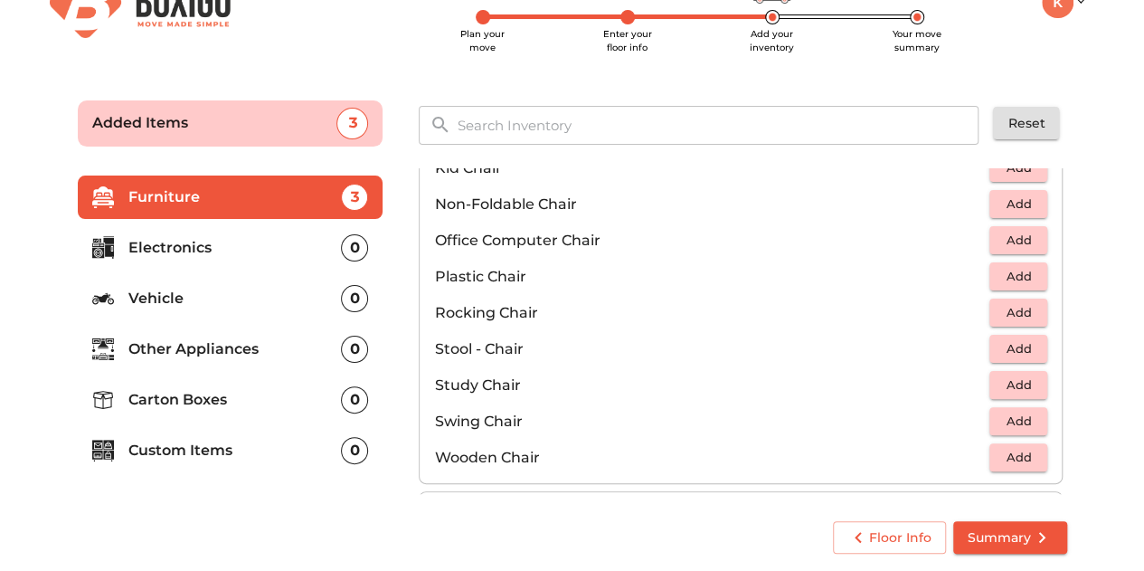
scroll to position [610, 0]
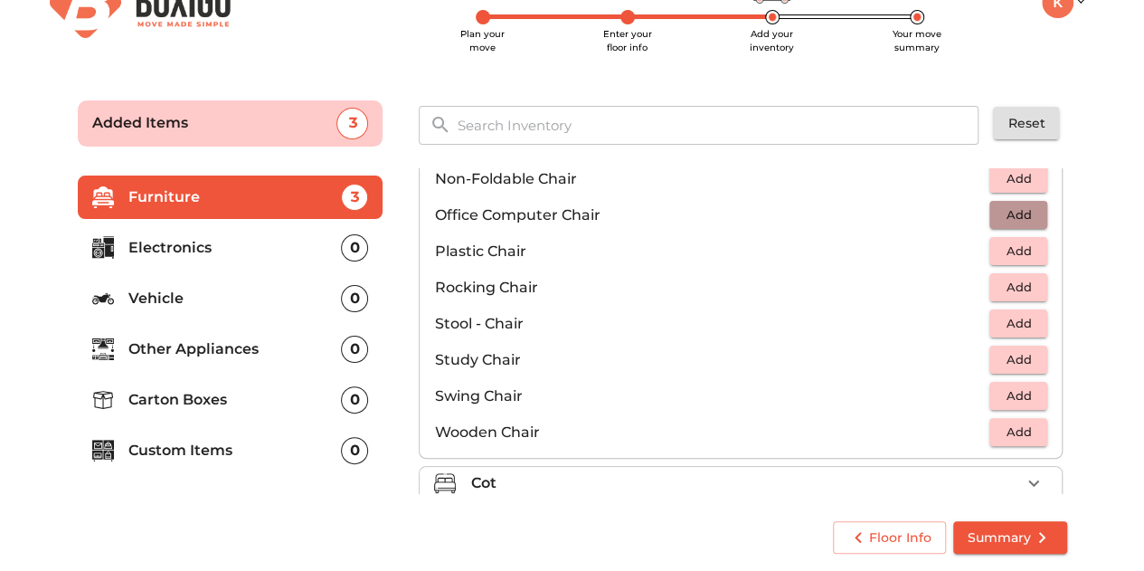
click at [1023, 213] on span "Add" at bounding box center [1019, 214] width 40 height 21
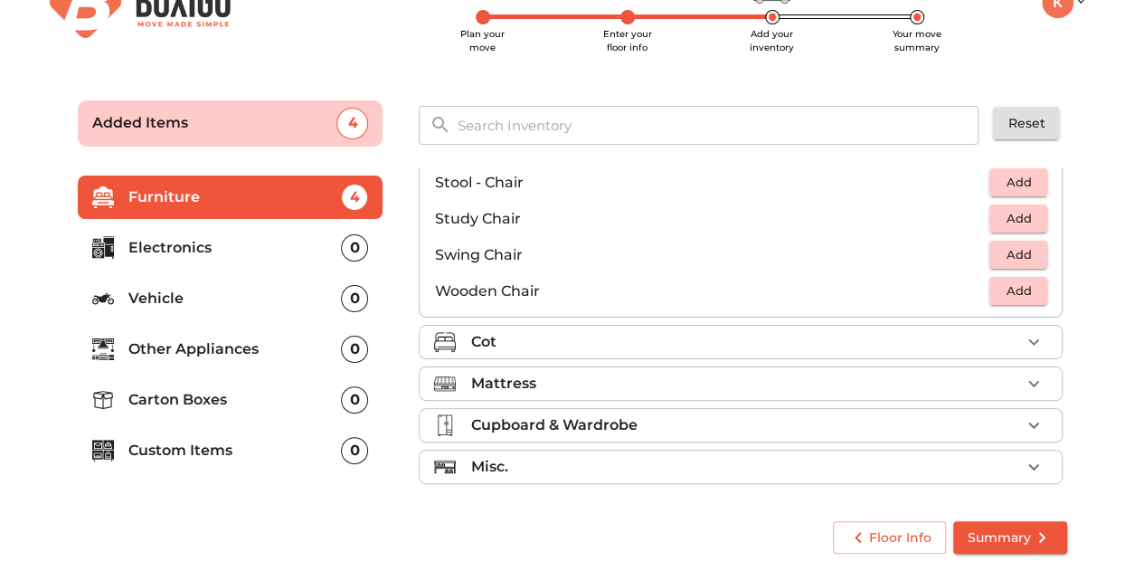
scroll to position [751, 0]
click at [179, 396] on p "Carton Boxes" at bounding box center [234, 400] width 213 height 22
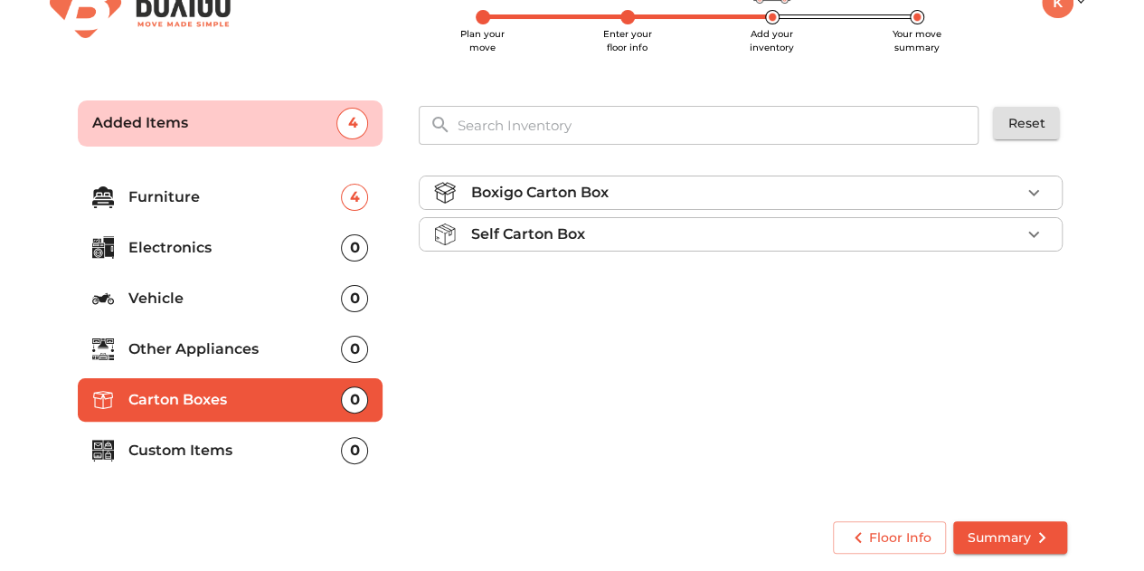
scroll to position [0, 0]
click at [1018, 232] on div "Self Carton Box" at bounding box center [745, 234] width 550 height 22
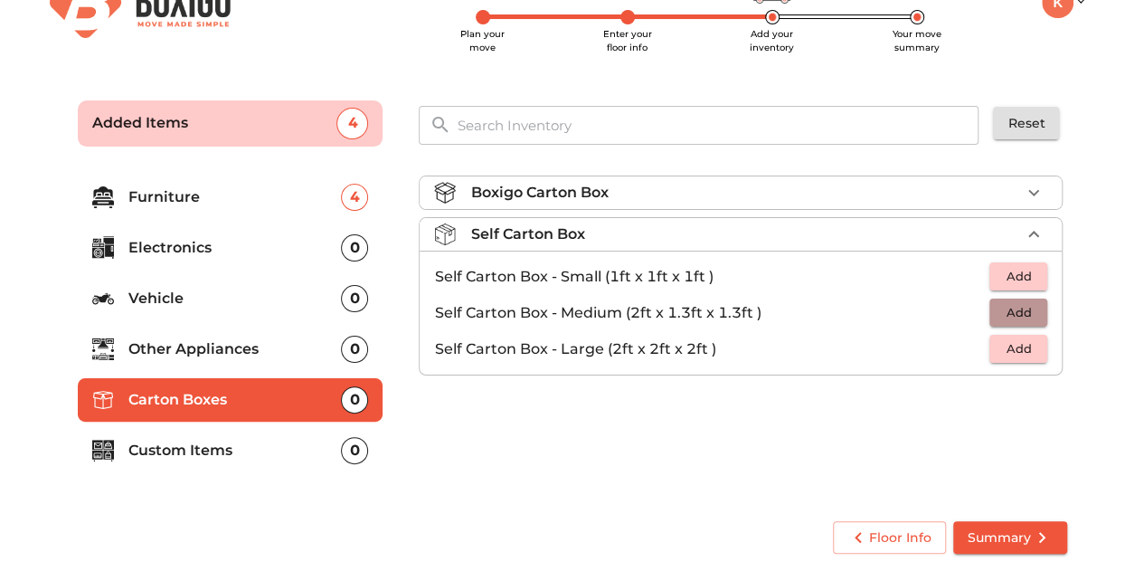
click at [1022, 313] on span "Add" at bounding box center [1019, 312] width 40 height 21
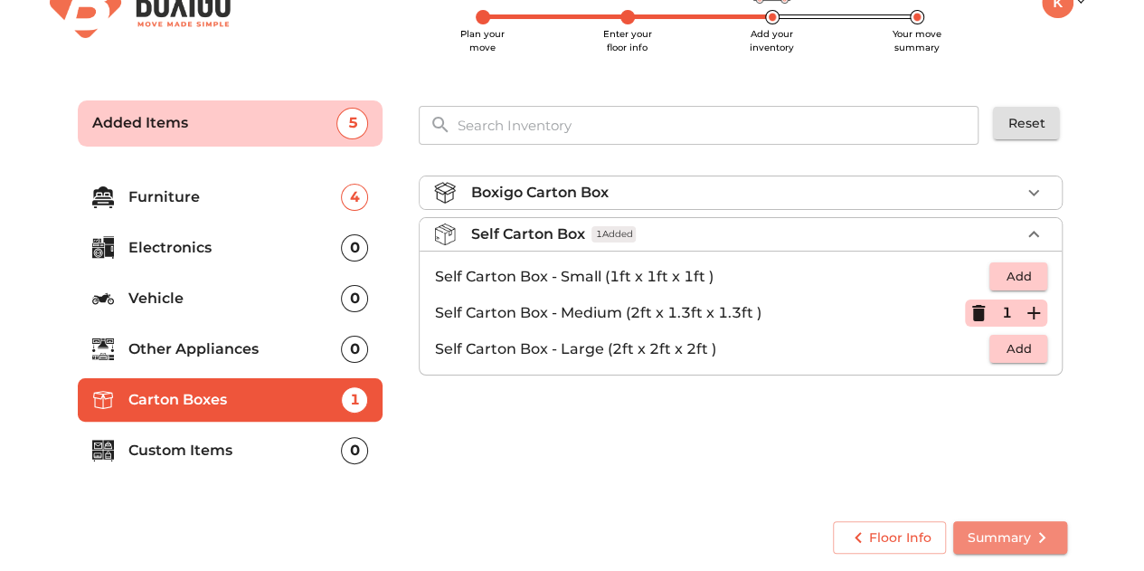
click at [1004, 542] on span "Summary" at bounding box center [1010, 537] width 85 height 23
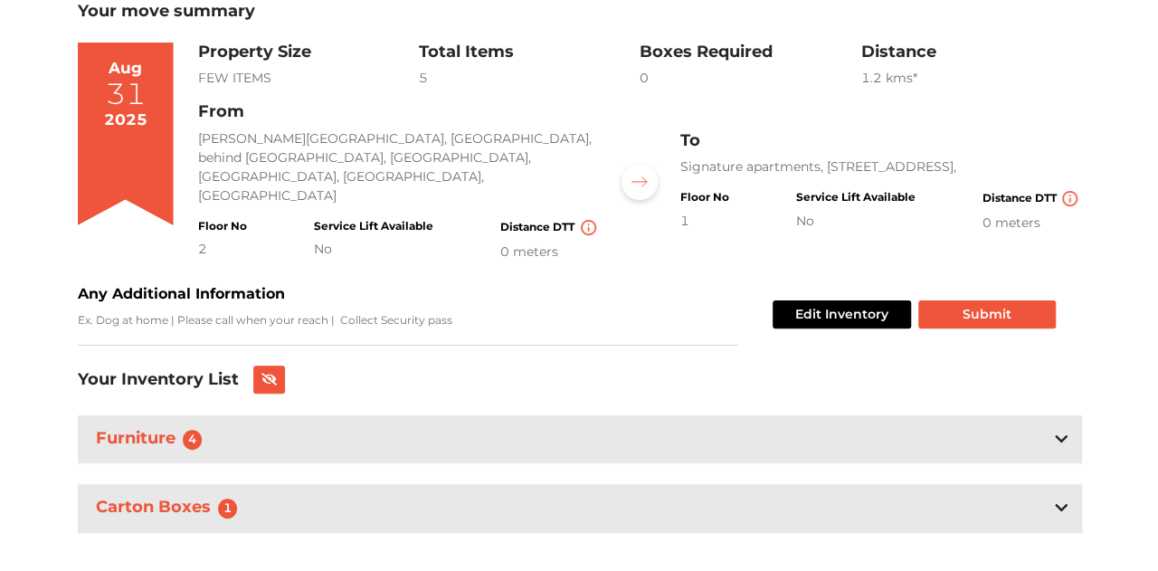
scroll to position [125, 0]
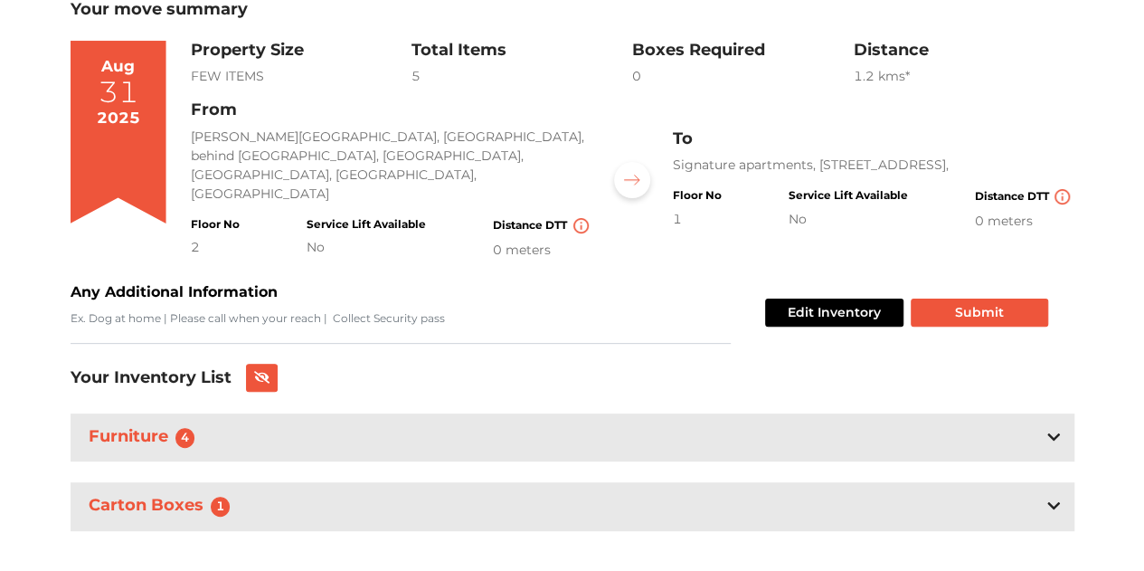
click at [633, 175] on img at bounding box center [632, 180] width 16 height 11
click at [1011, 298] on button "Submit" at bounding box center [979, 312] width 137 height 28
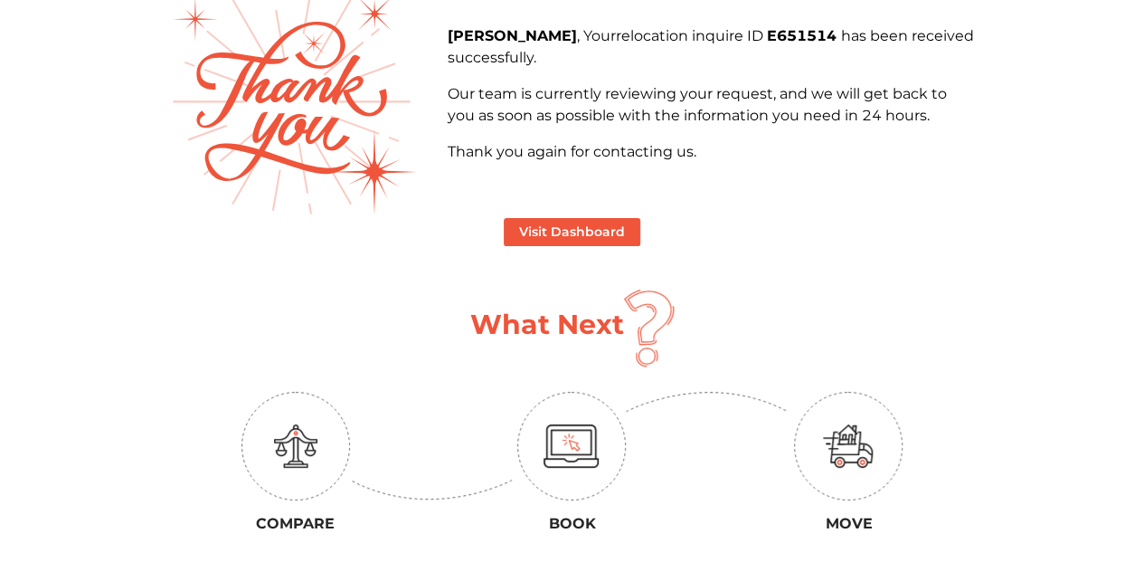
scroll to position [124, 0]
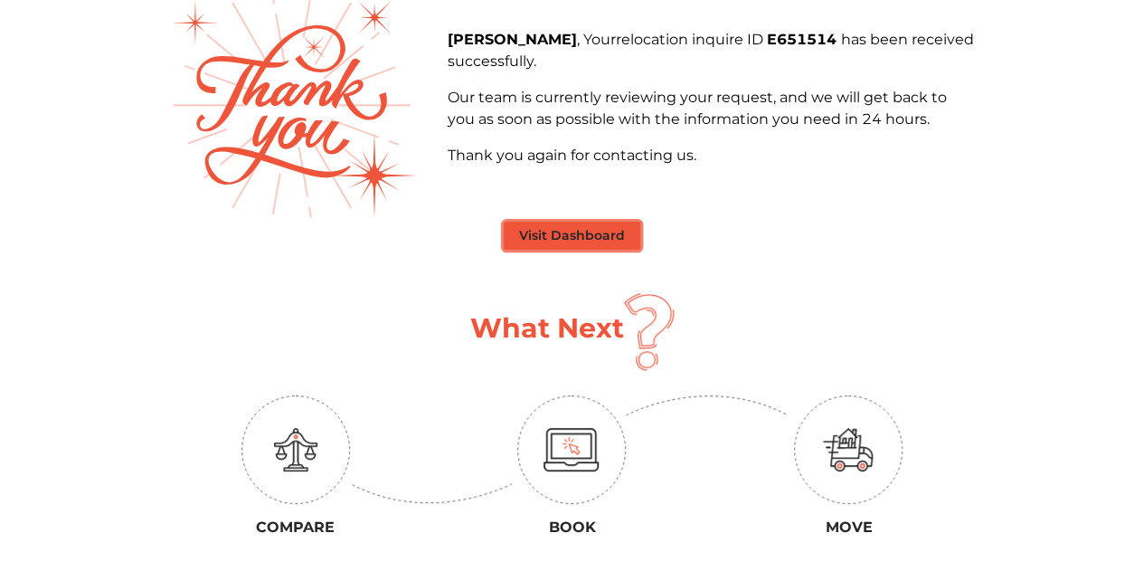
click at [593, 232] on button "Visit Dashboard" at bounding box center [572, 236] width 137 height 28
